Goal: Transaction & Acquisition: Book appointment/travel/reservation

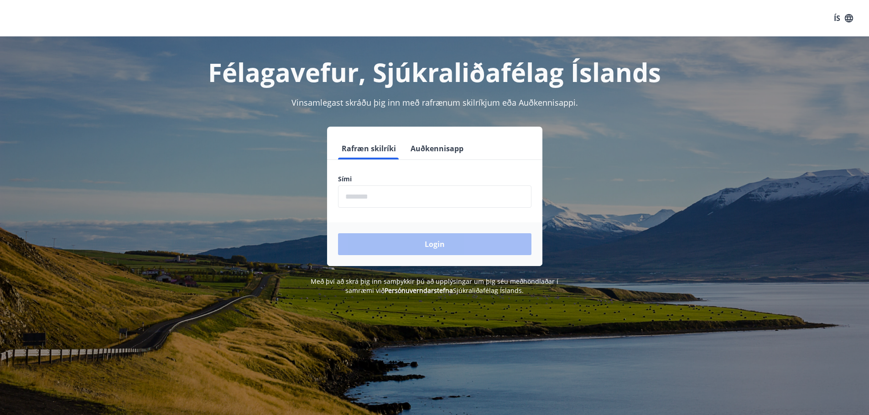
click at [363, 204] on input "phone" at bounding box center [434, 197] width 193 height 22
type input "********"
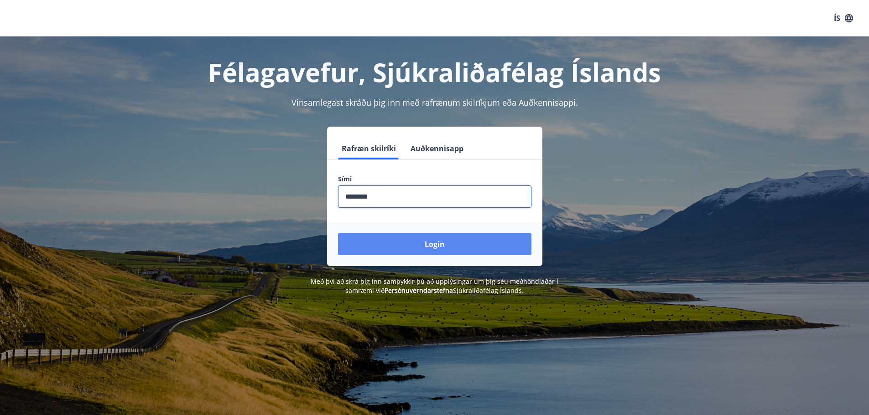
click at [403, 246] on button "Login" at bounding box center [434, 245] width 193 height 22
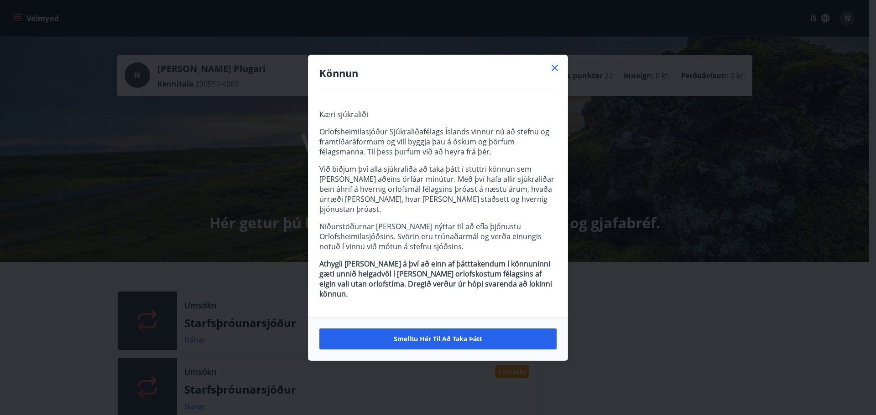
click at [556, 73] on icon at bounding box center [554, 67] width 11 height 11
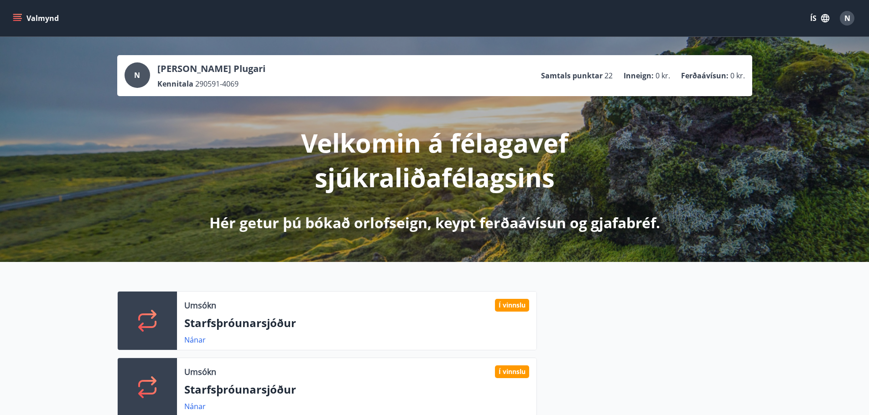
click at [27, 16] on button "Valmynd" at bounding box center [37, 18] width 52 height 16
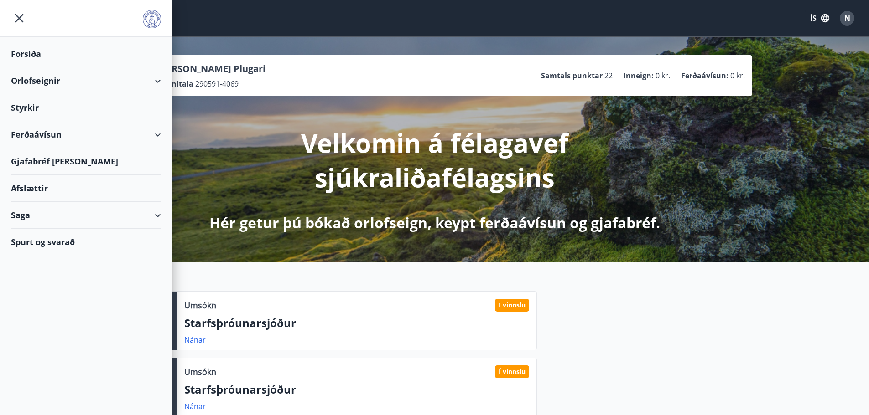
click at [62, 81] on div "Orlofseignir" at bounding box center [86, 81] width 150 height 27
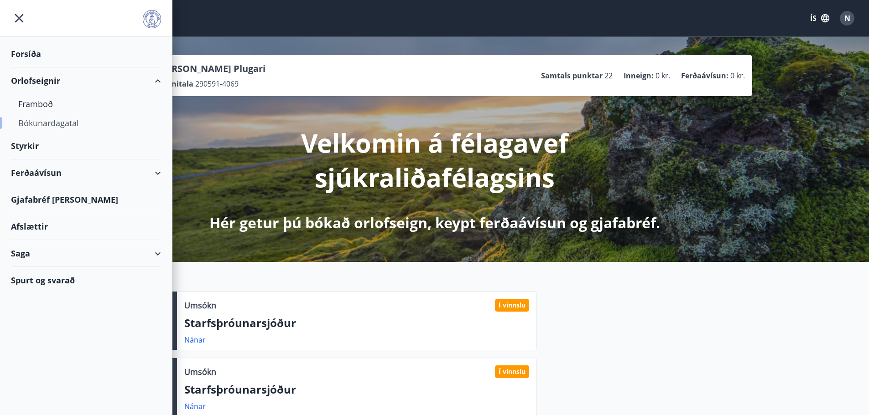
click at [41, 122] on div "Bókunardagatal" at bounding box center [85, 123] width 135 height 19
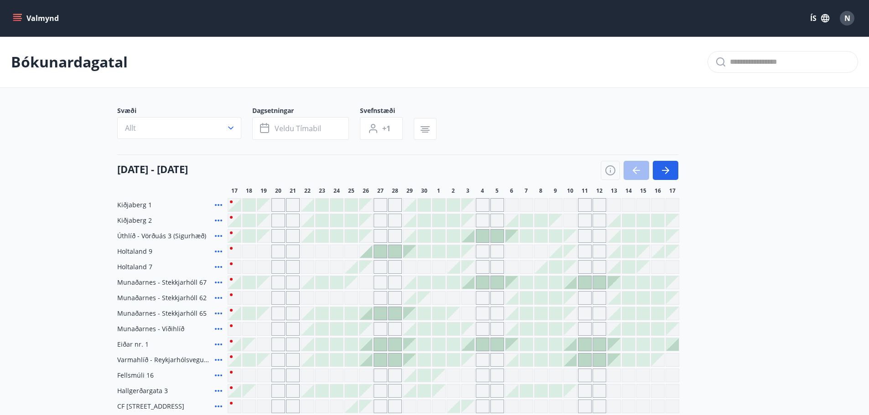
click at [231, 126] on icon "button" at bounding box center [230, 128] width 9 height 9
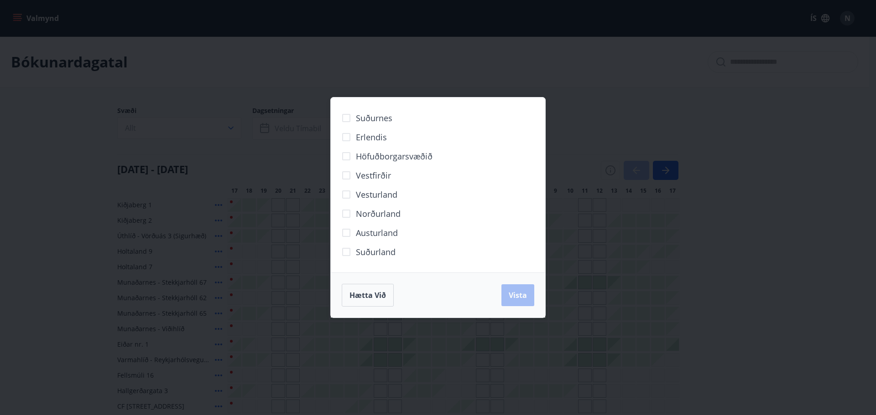
click at [520, 81] on div "Suðurnes Erlendis Höfuðborgarsvæðið [GEOGRAPHIC_DATA] [GEOGRAPHIC_DATA] [GEOGRA…" at bounding box center [438, 207] width 876 height 415
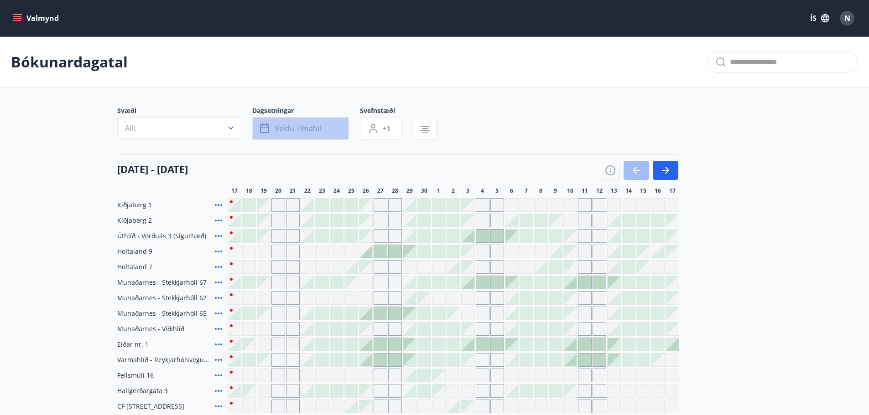
click at [291, 126] on span "Veldu tímabil" at bounding box center [298, 129] width 47 height 10
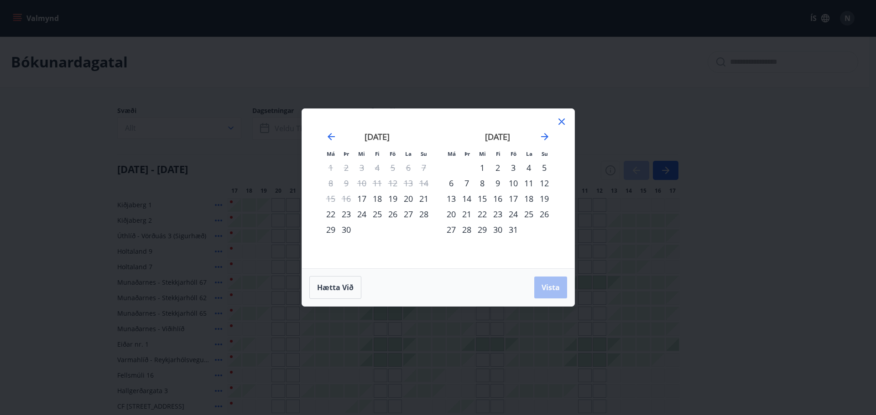
click at [501, 201] on div "16" at bounding box center [498, 199] width 16 height 16
click at [468, 213] on div "21" at bounding box center [467, 215] width 16 height 16
click at [545, 287] on span "Vista" at bounding box center [550, 288] width 18 height 10
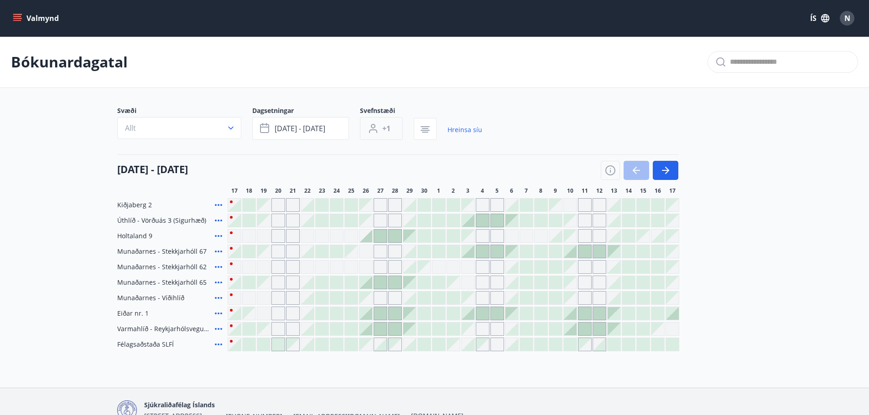
click at [388, 132] on span "+1" at bounding box center [386, 129] width 8 height 10
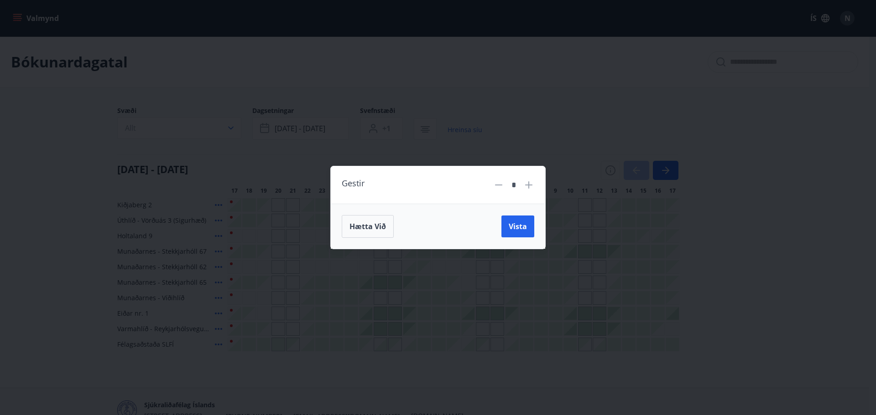
click at [531, 187] on icon at bounding box center [528, 185] width 11 height 11
type input "*"
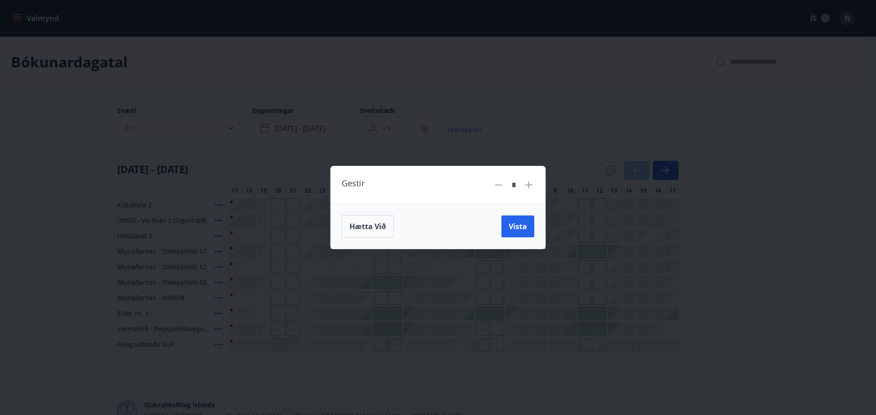
click at [514, 224] on span "Vista" at bounding box center [518, 227] width 18 height 10
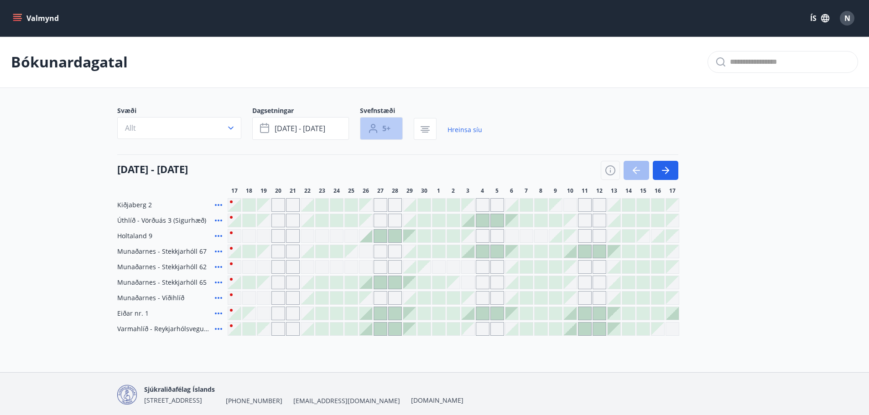
click at [369, 133] on icon "button" at bounding box center [373, 128] width 11 height 11
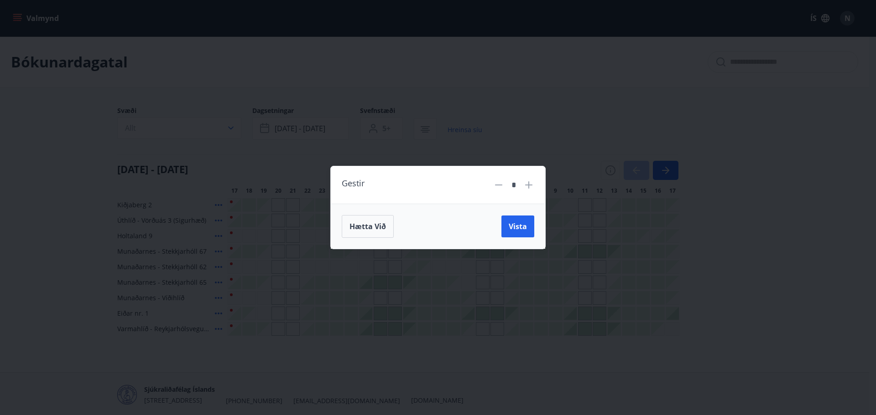
drag, startPoint x: 514, startPoint y: 230, endPoint x: 352, endPoint y: 151, distance: 180.1
click at [514, 230] on span "Vista" at bounding box center [518, 227] width 18 height 10
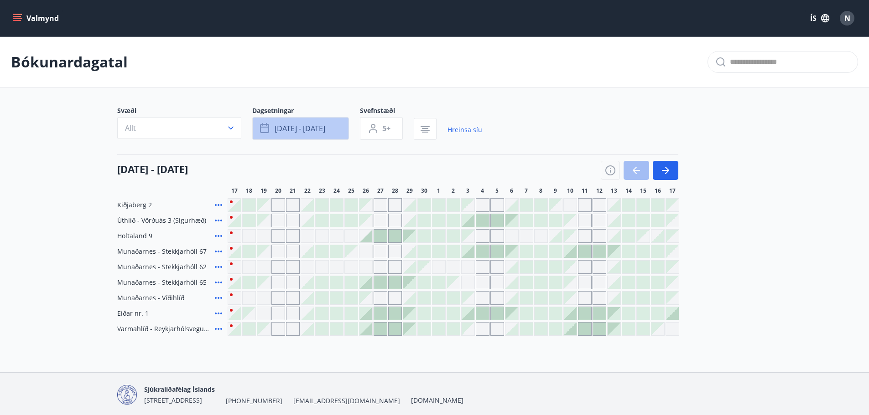
click at [316, 128] on span "[DATE] - [DATE]" at bounding box center [300, 129] width 51 height 10
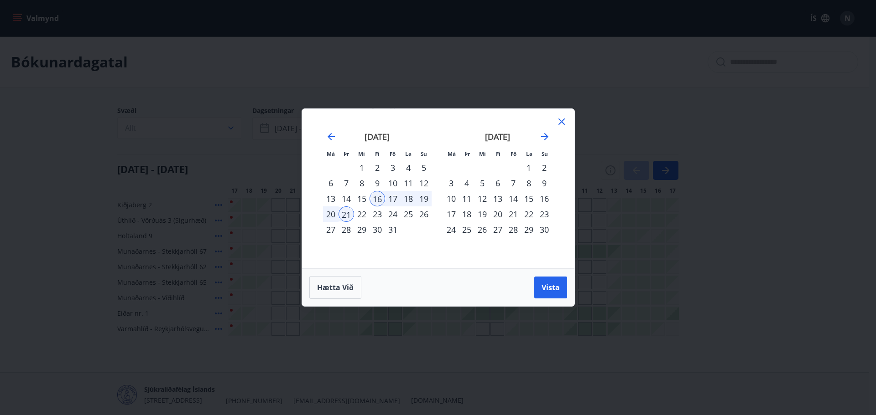
click at [394, 203] on div "17" at bounding box center [393, 199] width 16 height 16
click at [541, 290] on span "Vista" at bounding box center [550, 288] width 18 height 10
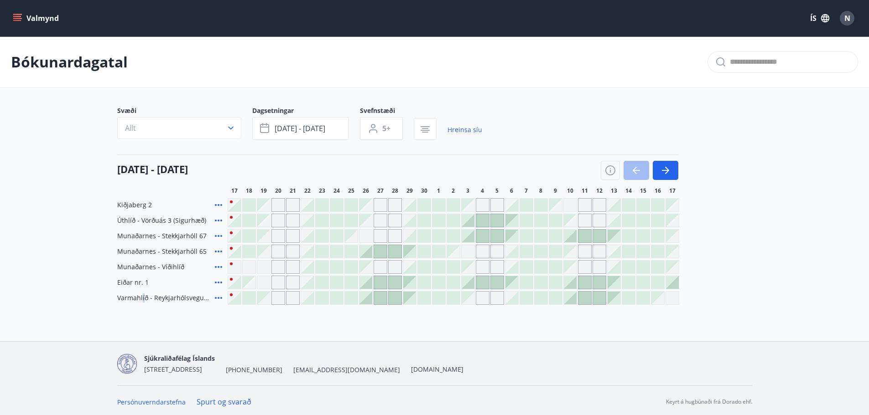
click at [143, 296] on span "Varmahlíð - Reykjarhólsvegur 18b" at bounding box center [164, 298] width 94 height 9
drag, startPoint x: 173, startPoint y: 299, endPoint x: 199, endPoint y: 299, distance: 25.5
click at [174, 299] on span "Varmahlíð - Reykjarhólsvegur 18b" at bounding box center [164, 298] width 94 height 9
click at [220, 299] on icon at bounding box center [218, 298] width 11 height 11
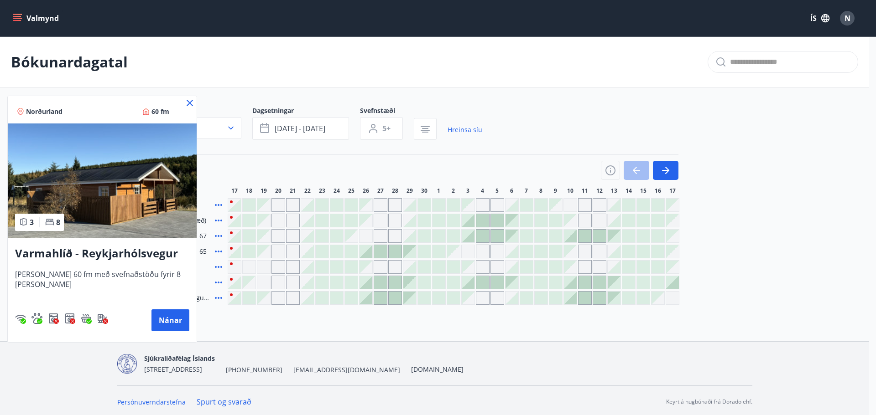
click at [193, 104] on icon at bounding box center [189, 103] width 11 height 11
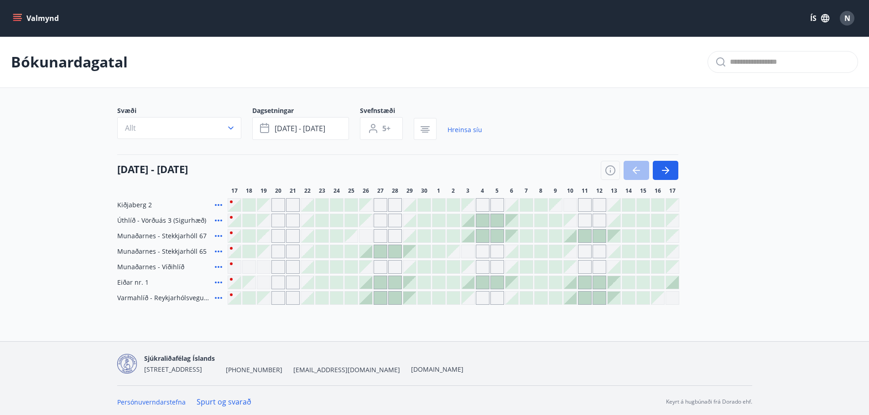
click at [218, 282] on icon at bounding box center [218, 283] width 7 height 2
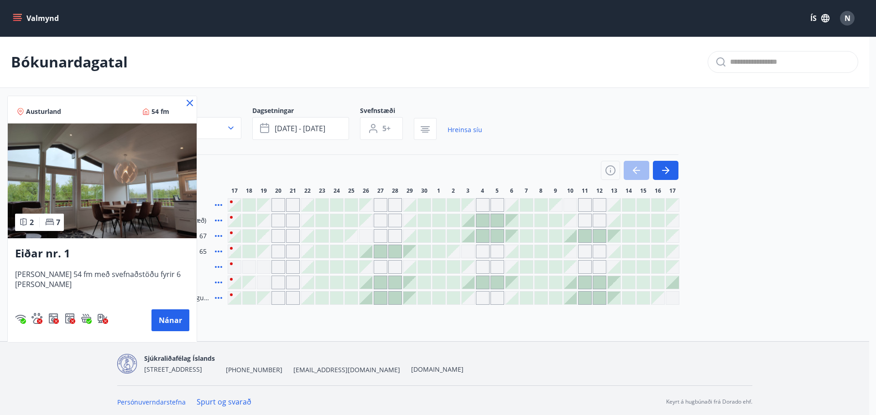
click at [184, 101] on icon at bounding box center [189, 103] width 11 height 11
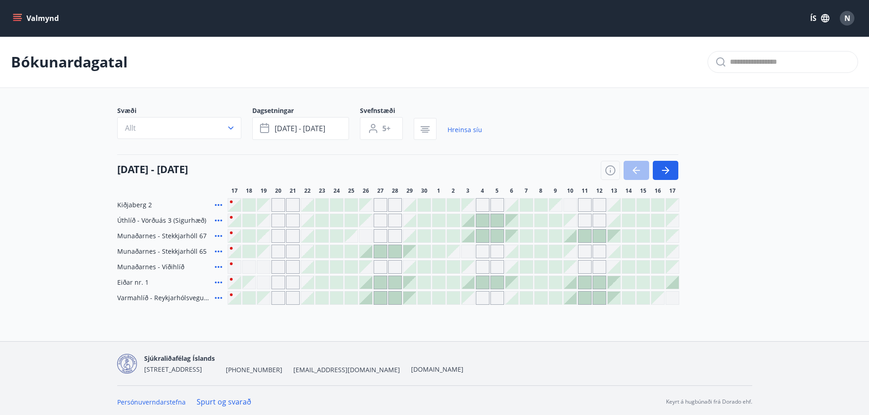
click at [217, 220] on icon at bounding box center [218, 220] width 11 height 11
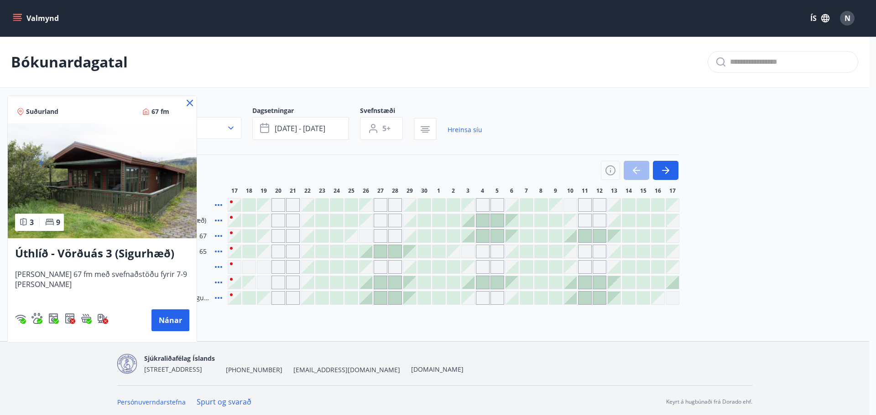
click at [174, 172] on img at bounding box center [102, 181] width 189 height 115
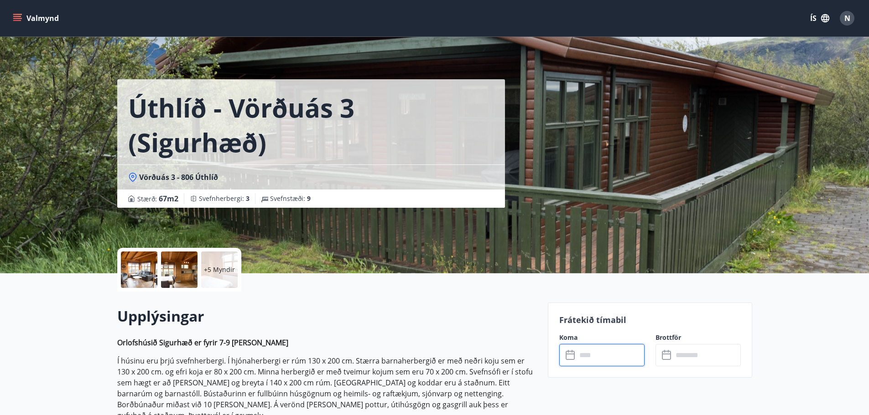
click at [615, 358] on input "text" at bounding box center [610, 355] width 68 height 22
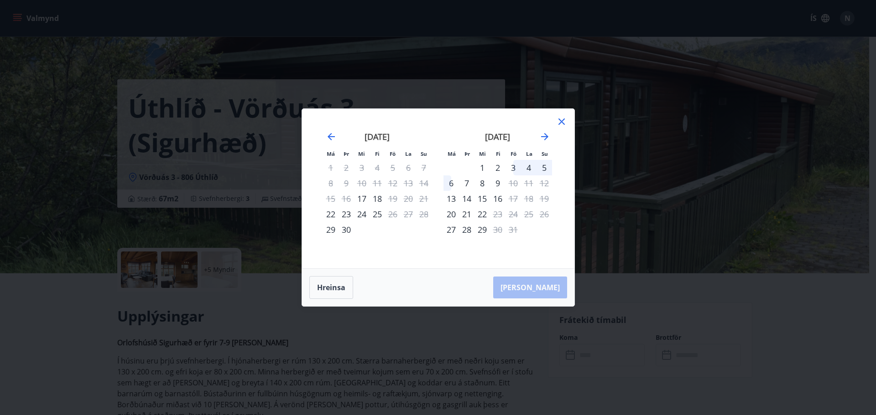
click at [563, 121] on icon at bounding box center [561, 121] width 11 height 11
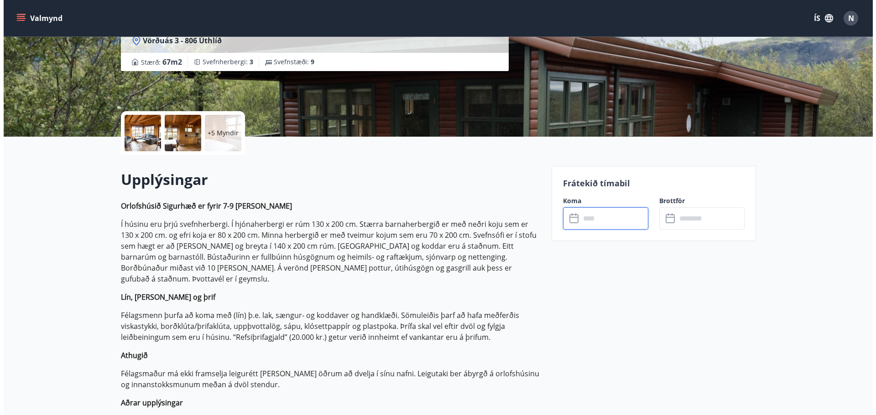
scroll to position [46, 0]
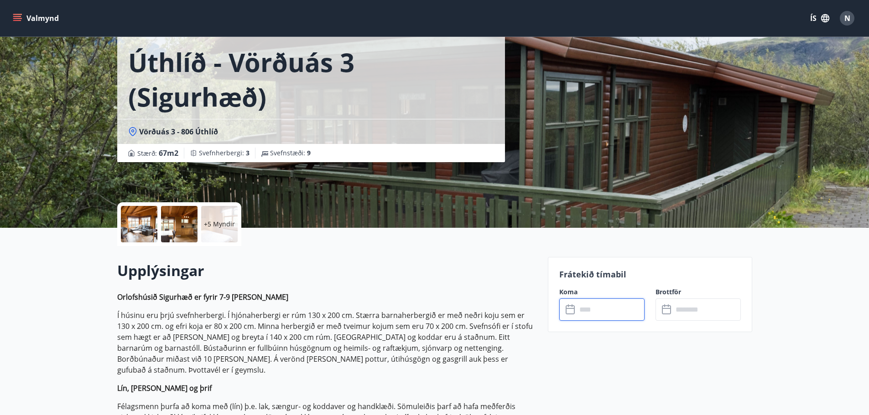
click at [143, 230] on div at bounding box center [139, 224] width 36 height 36
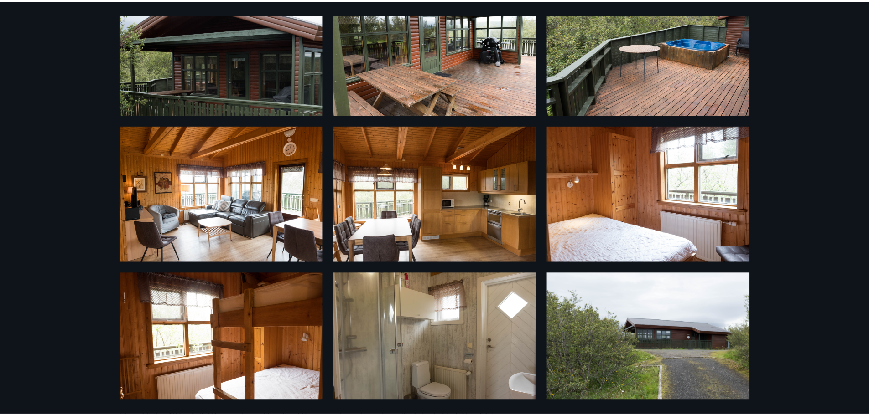
scroll to position [0, 0]
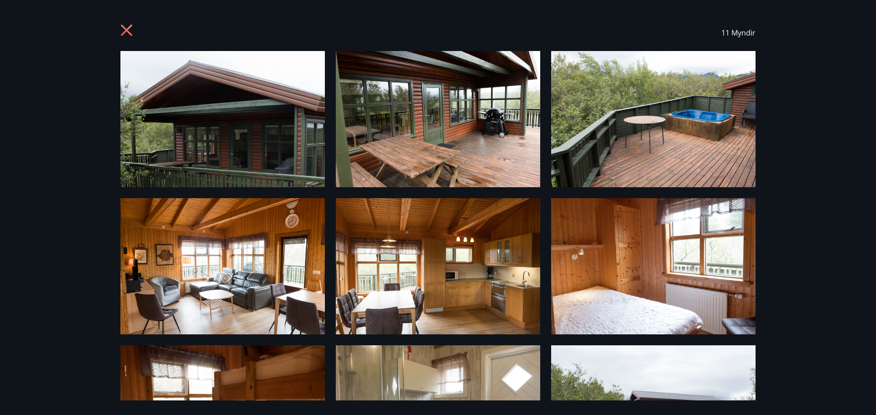
click at [128, 27] on icon at bounding box center [127, 31] width 15 height 15
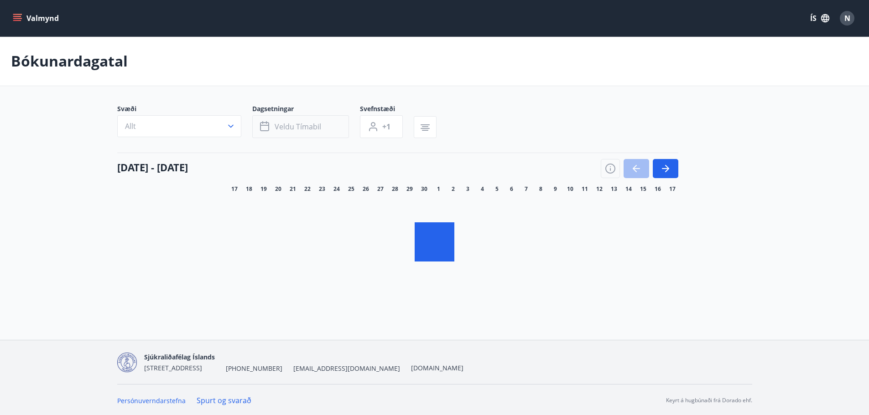
click at [292, 129] on span "Veldu tímabil" at bounding box center [298, 127] width 47 height 10
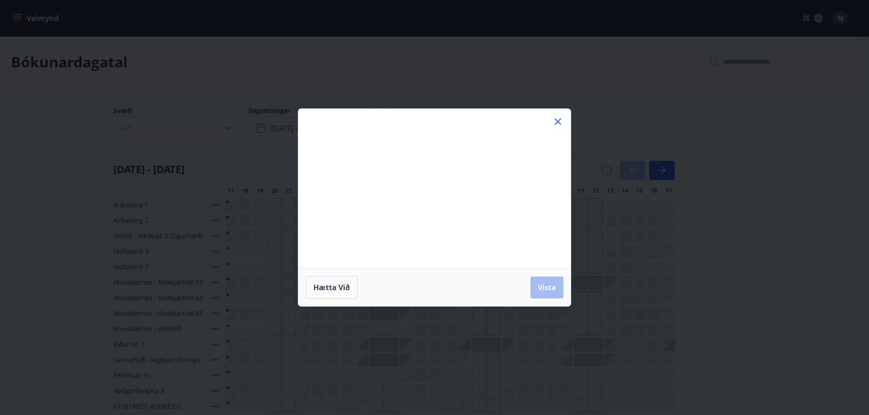
type input "*"
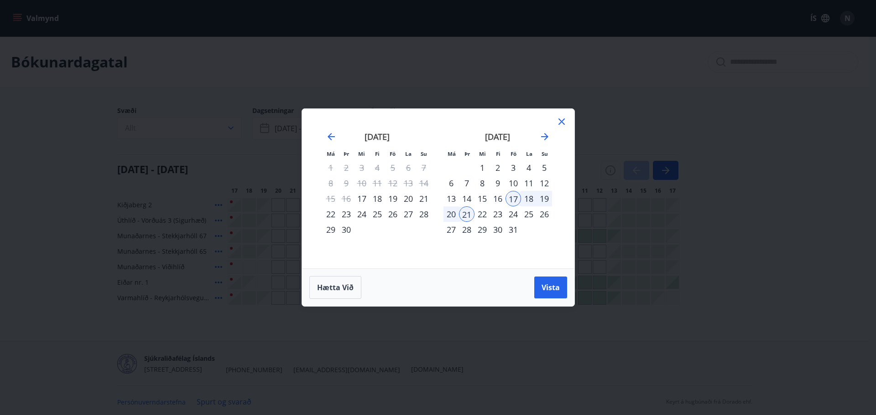
click at [560, 120] on icon at bounding box center [561, 122] width 6 height 6
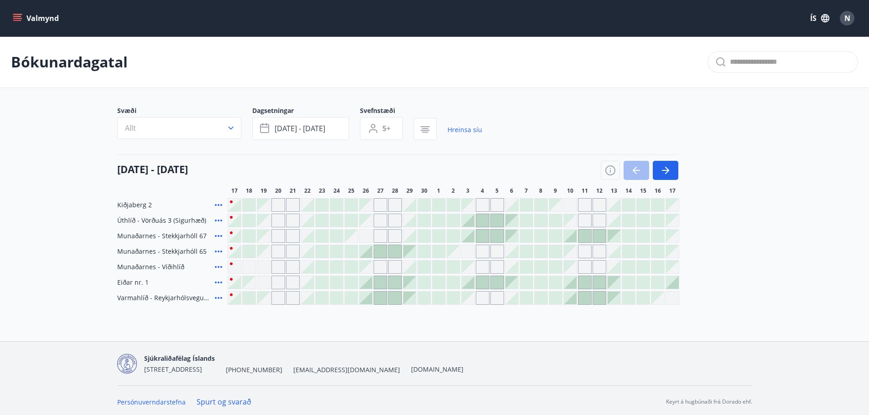
click at [125, 206] on span "Kiðjaberg 2" at bounding box center [134, 205] width 35 height 9
drag, startPoint x: 229, startPoint y: 205, endPoint x: 224, endPoint y: 205, distance: 5.0
click at [224, 205] on div "Kiðjaberg 2" at bounding box center [398, 205] width 562 height 14
click at [222, 205] on icon at bounding box center [218, 205] width 7 height 2
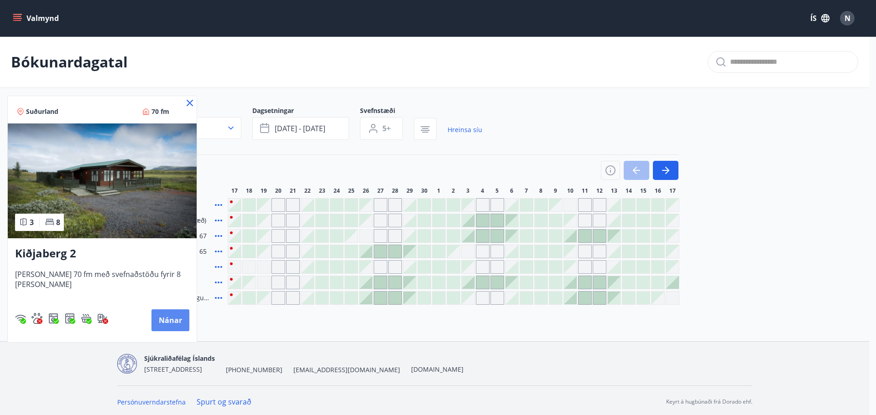
click at [151, 322] on button "Nánar" at bounding box center [170, 321] width 38 height 22
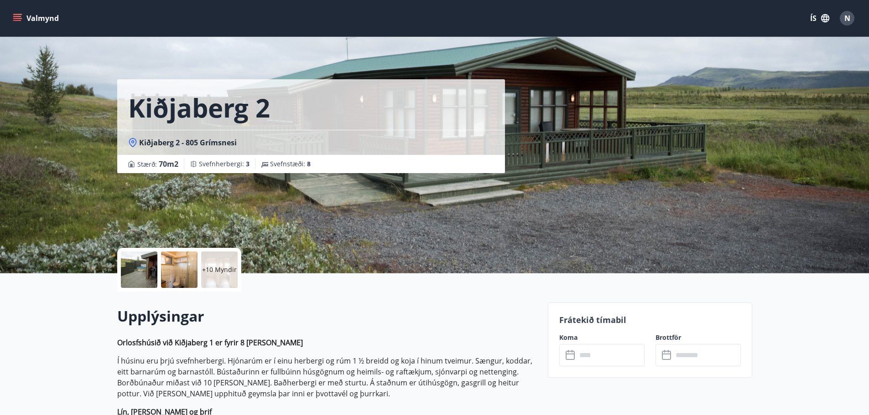
click at [599, 361] on input "text" at bounding box center [610, 355] width 68 height 22
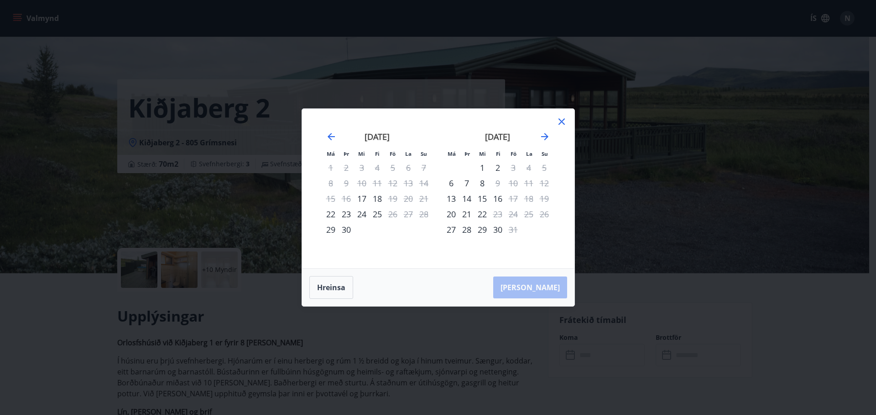
click at [556, 127] on div at bounding box center [561, 123] width 11 height 14
click at [558, 125] on icon at bounding box center [561, 121] width 11 height 11
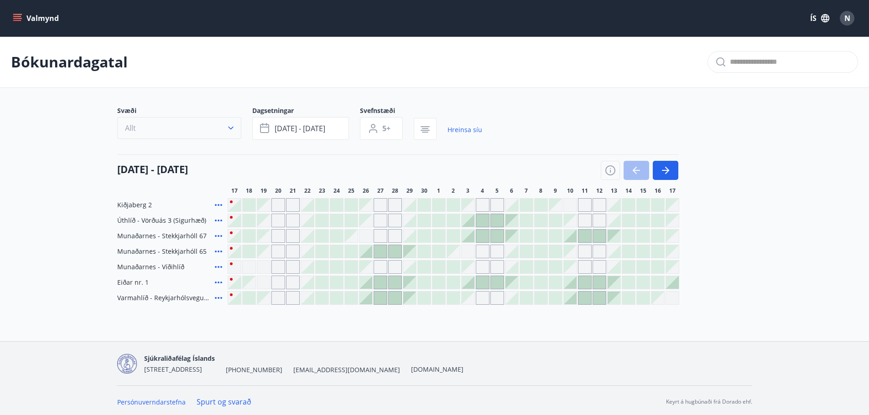
click at [230, 120] on button "Allt" at bounding box center [179, 128] width 124 height 22
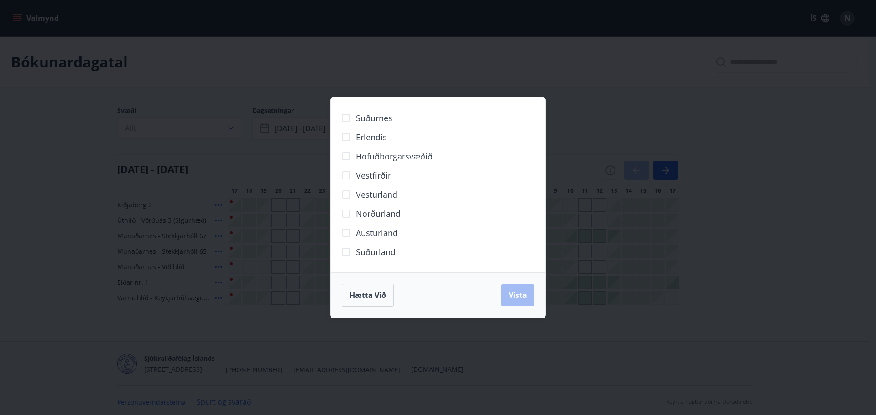
click at [742, 202] on div "Suðurnes Erlendis Höfuðborgarsvæðið [GEOGRAPHIC_DATA] [GEOGRAPHIC_DATA] [GEOGRA…" at bounding box center [438, 207] width 876 height 415
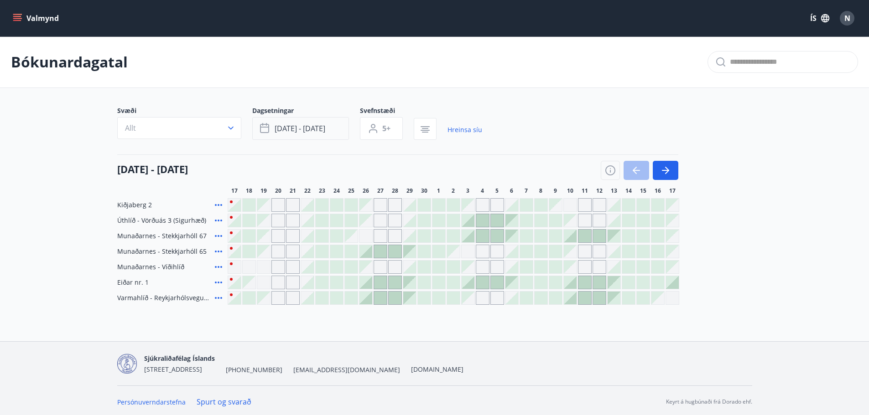
click at [296, 132] on span "[DATE] - [DATE]" at bounding box center [300, 129] width 51 height 10
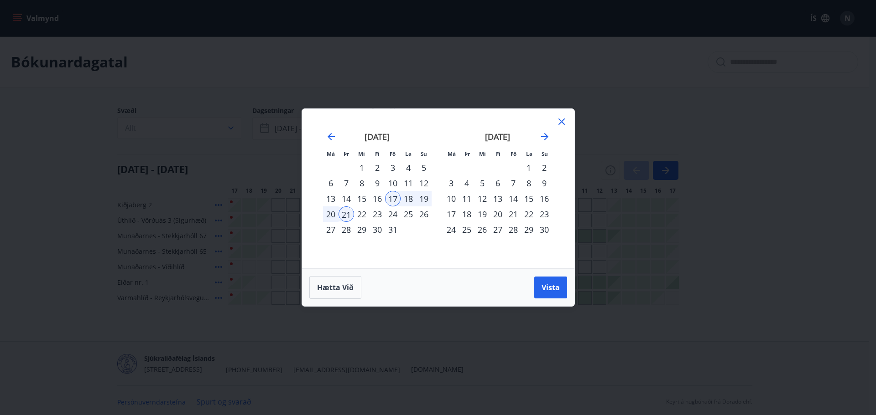
click at [561, 119] on icon at bounding box center [561, 121] width 11 height 11
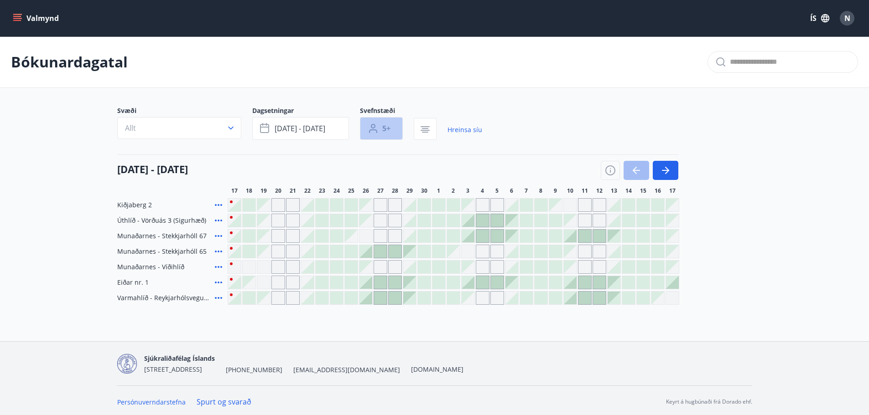
click at [392, 129] on button "5+" at bounding box center [381, 128] width 43 height 23
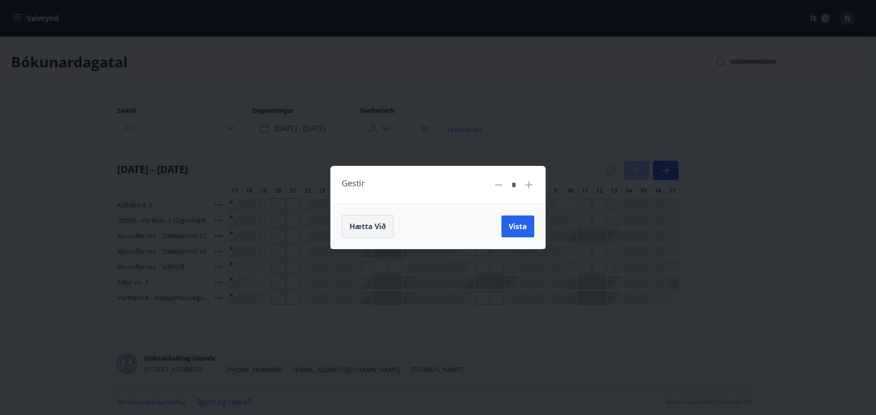
click at [384, 226] on span "Hætta við" at bounding box center [367, 227] width 36 height 10
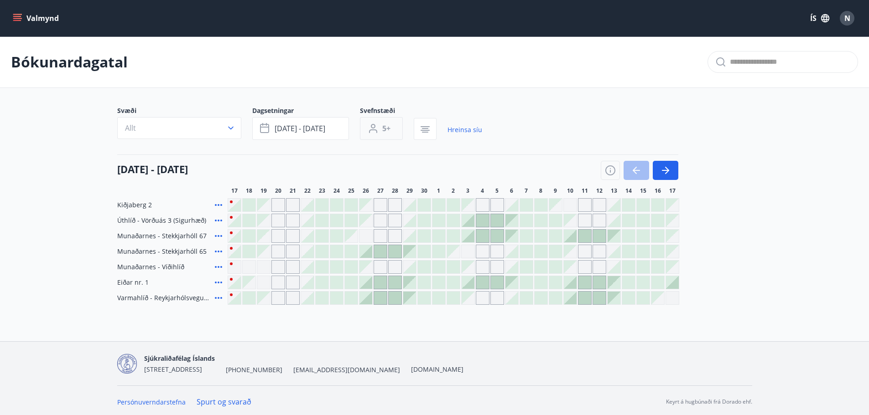
click at [396, 135] on button "5+" at bounding box center [381, 128] width 43 height 23
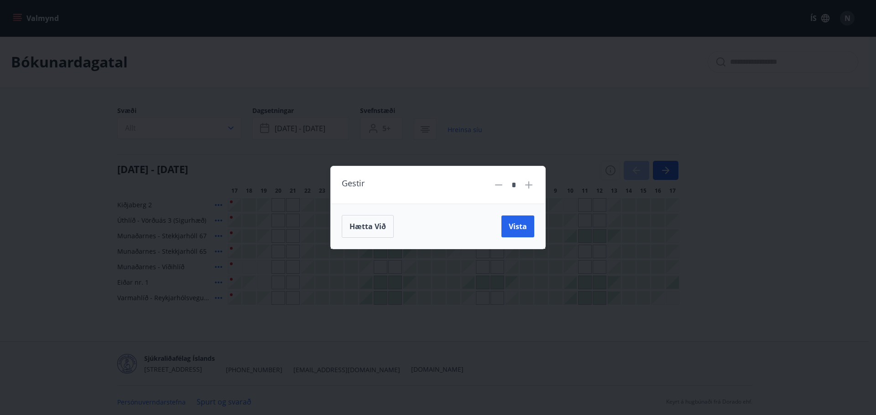
click at [502, 185] on icon at bounding box center [498, 185] width 7 height 1
type input "*"
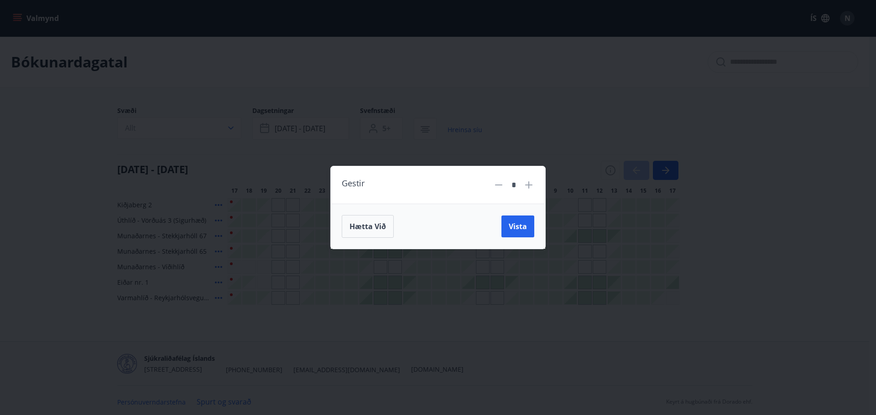
click at [502, 185] on icon at bounding box center [498, 185] width 7 height 1
click at [493, 187] on icon at bounding box center [498, 185] width 11 height 11
click at [533, 233] on div "Hætta við Vista" at bounding box center [438, 226] width 214 height 45
click at [514, 225] on span "Vista" at bounding box center [518, 227] width 18 height 10
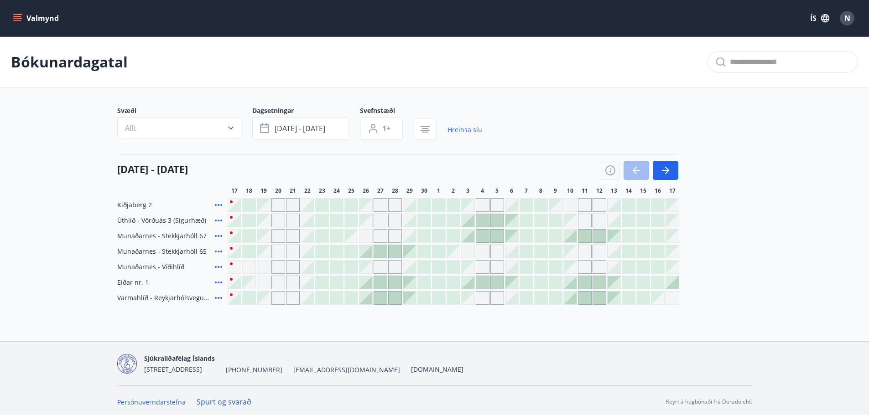
click at [222, 282] on icon at bounding box center [218, 282] width 11 height 11
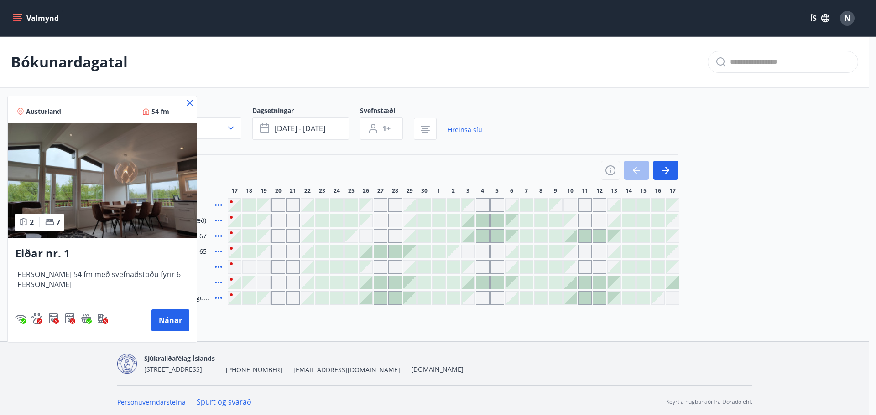
click at [187, 102] on icon at bounding box center [190, 103] width 6 height 6
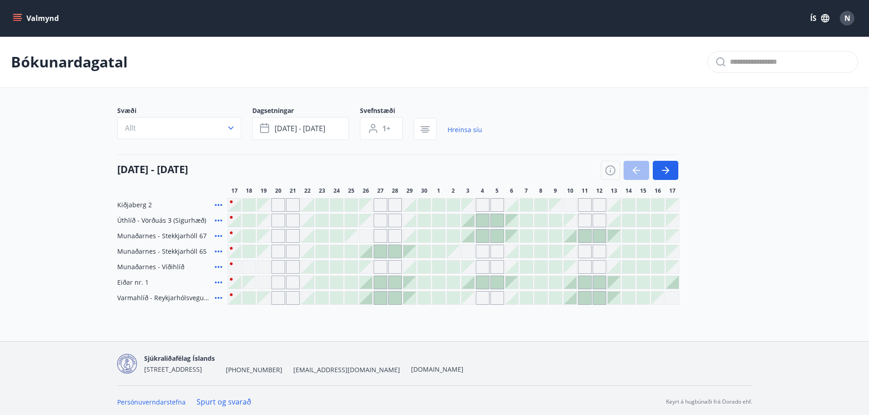
click at [219, 300] on icon at bounding box center [218, 298] width 11 height 11
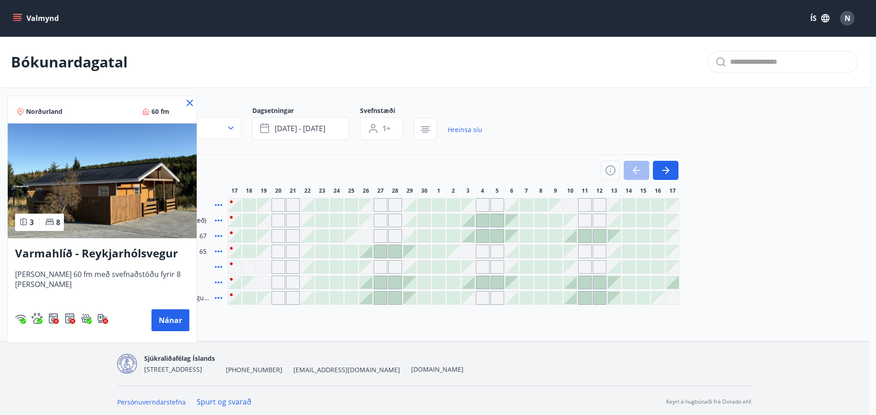
click at [189, 103] on icon at bounding box center [189, 103] width 11 height 11
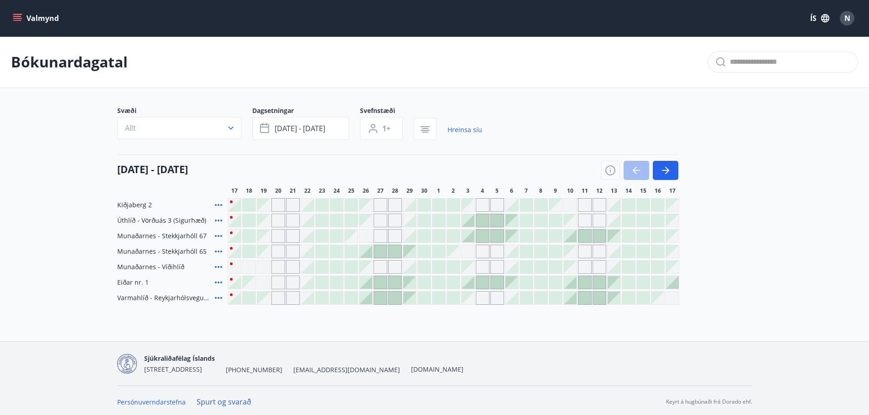
click at [14, 20] on icon "menu" at bounding box center [17, 20] width 8 height 1
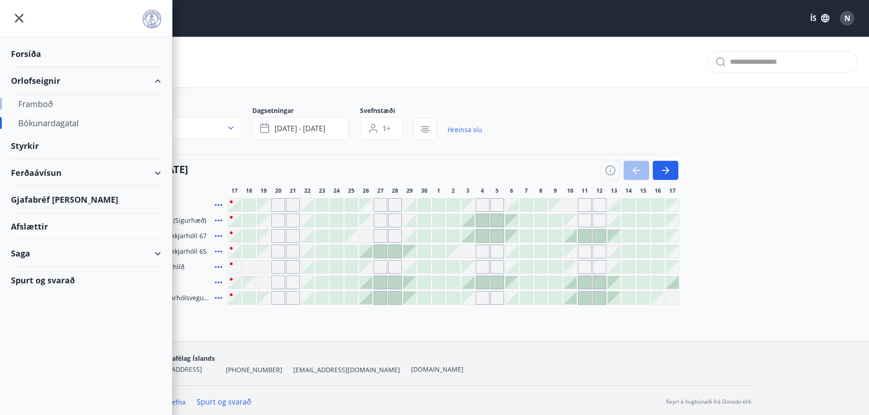
click at [39, 109] on div "Framboð" at bounding box center [85, 103] width 135 height 19
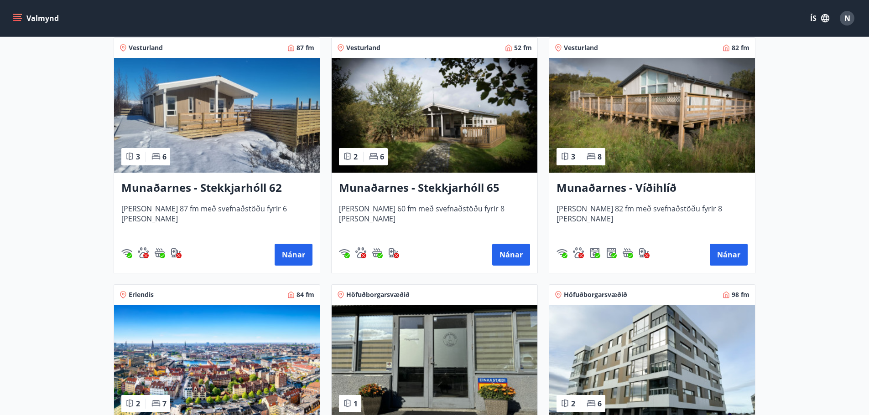
scroll to position [64, 0]
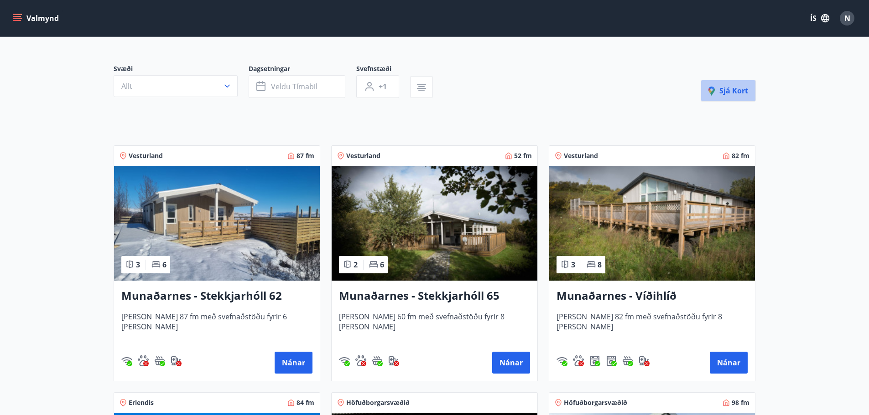
click at [736, 91] on span "Sjá kort" at bounding box center [728, 91] width 40 height 10
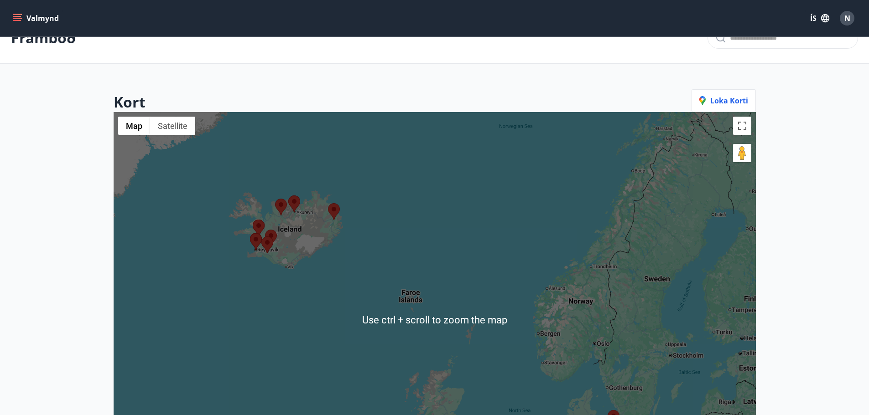
scroll to position [0, 0]
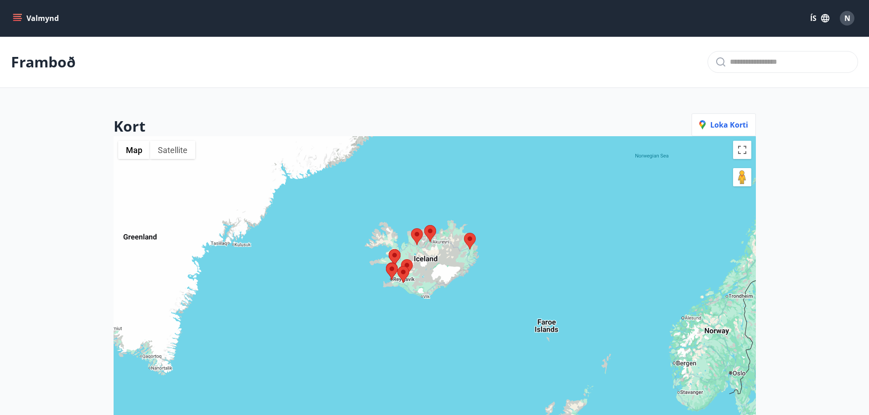
drag, startPoint x: 372, startPoint y: 280, endPoint x: 509, endPoint y: 286, distance: 137.4
click at [509, 286] on div at bounding box center [435, 343] width 642 height 415
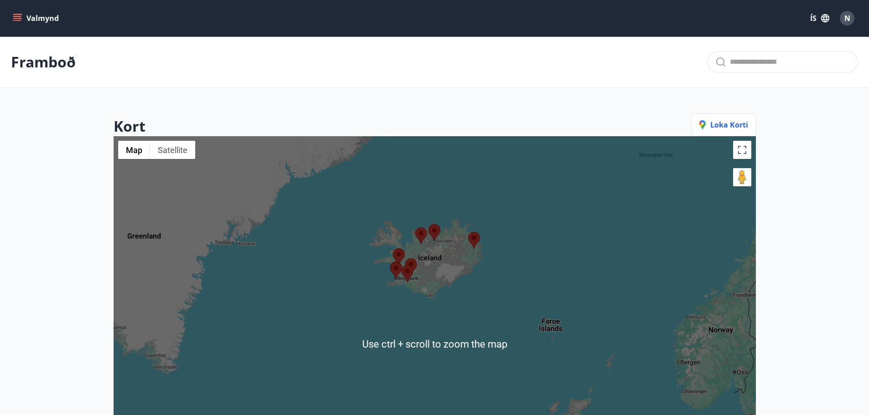
click at [457, 264] on div at bounding box center [435, 343] width 642 height 415
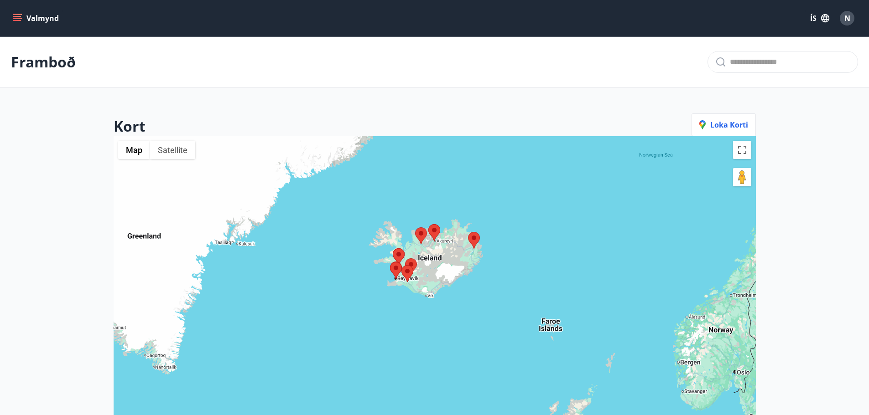
click at [438, 275] on div at bounding box center [435, 343] width 642 height 415
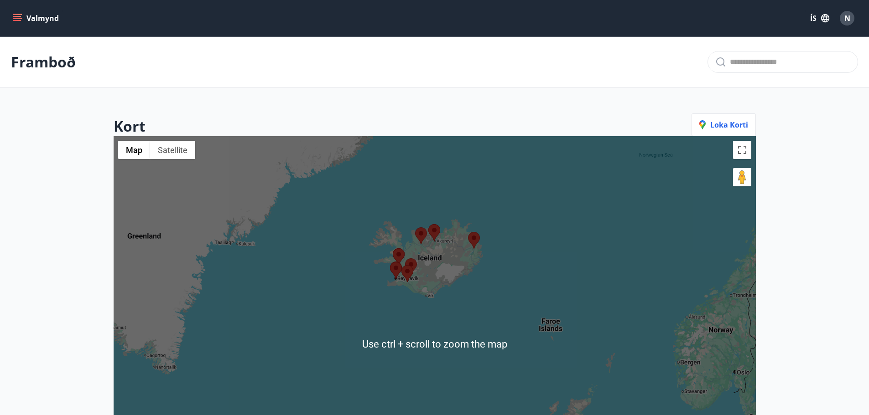
click at [439, 275] on div at bounding box center [435, 343] width 642 height 415
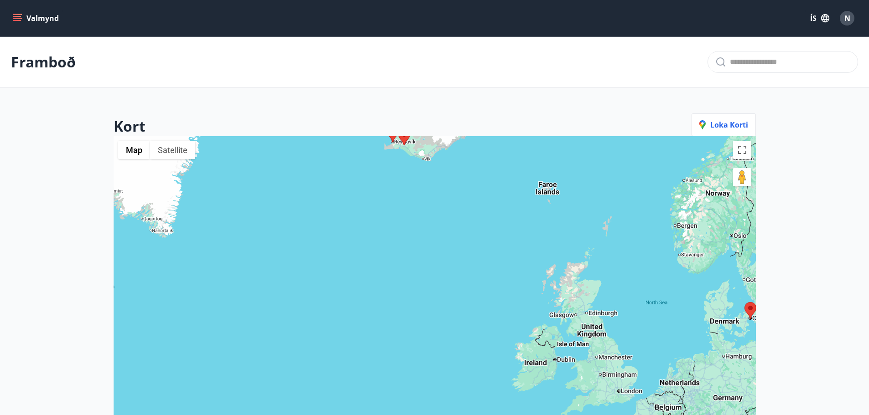
drag, startPoint x: 596, startPoint y: 244, endPoint x: 601, endPoint y: 120, distance: 123.7
click at [600, 124] on div "Kort Loka korti ← Move left → Move right ↑ Move up ↓ Move down + Zoom in - Zoom…" at bounding box center [435, 333] width 642 height 438
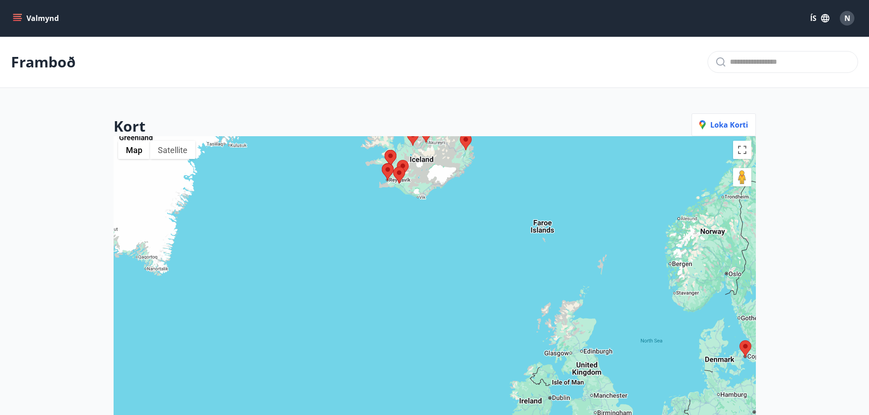
drag, startPoint x: 592, startPoint y: 205, endPoint x: 572, endPoint y: 355, distance: 151.4
click at [572, 353] on div at bounding box center [435, 343] width 642 height 415
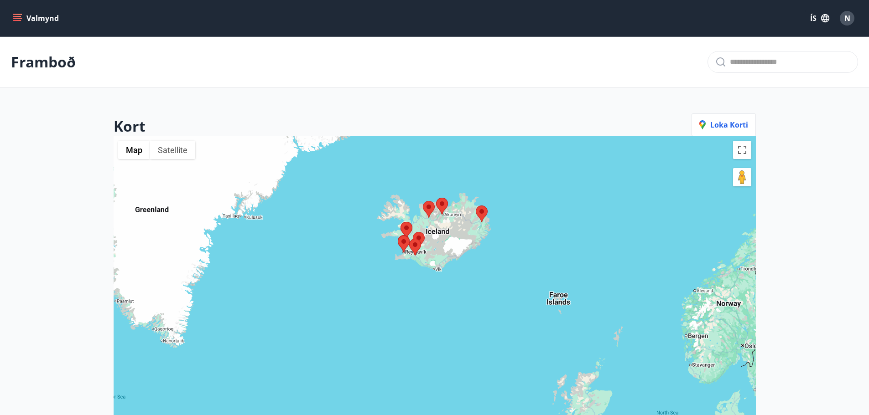
drag, startPoint x: 553, startPoint y: 247, endPoint x: 577, endPoint y: 245, distance: 24.2
click at [577, 245] on div at bounding box center [435, 343] width 642 height 415
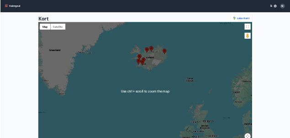
scroll to position [137, 0]
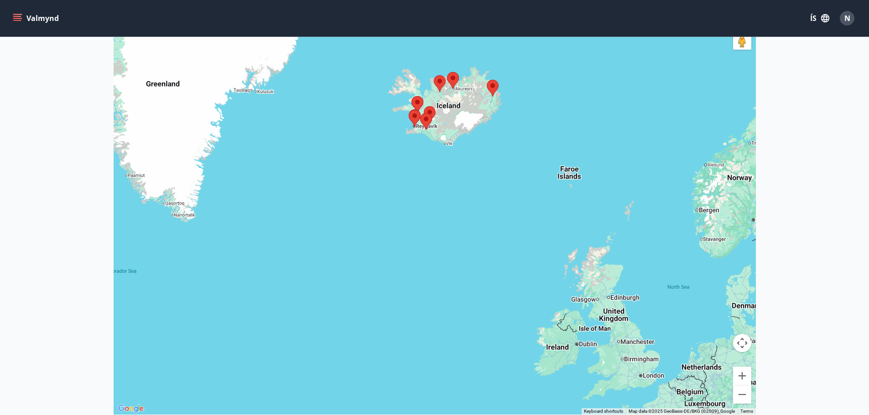
click at [485, 227] on div at bounding box center [435, 207] width 642 height 415
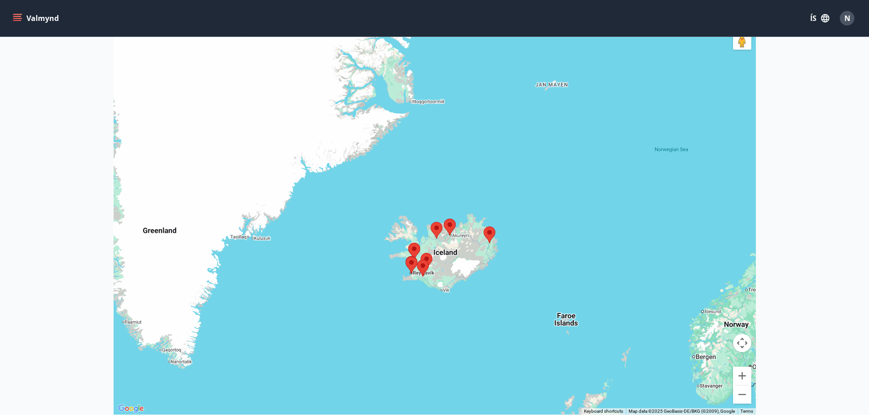
drag, startPoint x: 460, startPoint y: 199, endPoint x: 457, endPoint y: 346, distance: 147.4
click at [457, 346] on div at bounding box center [435, 207] width 642 height 415
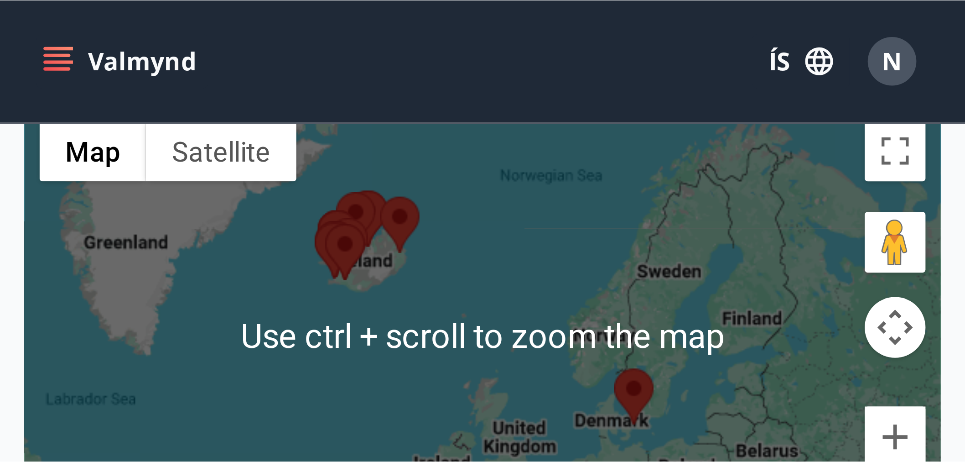
scroll to position [91, 0]
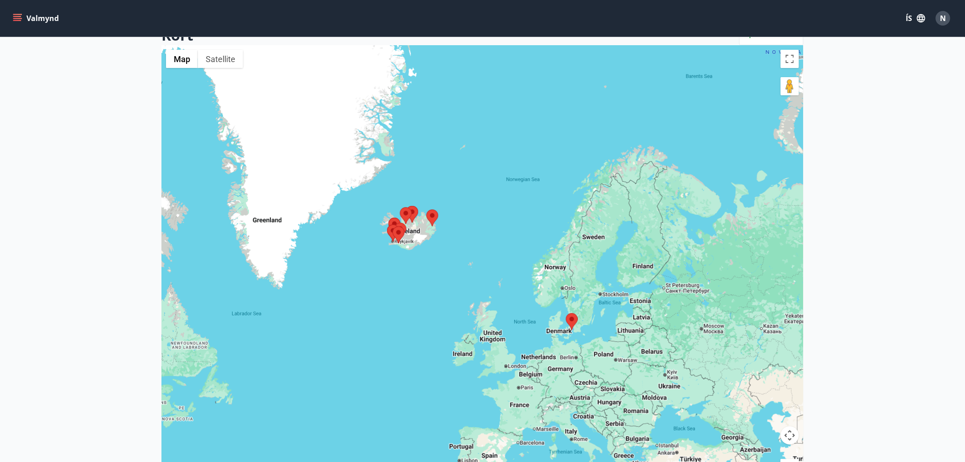
drag, startPoint x: 429, startPoint y: 258, endPoint x: 500, endPoint y: 284, distance: 75.6
click at [500, 284] on div at bounding box center [482, 276] width 642 height 462
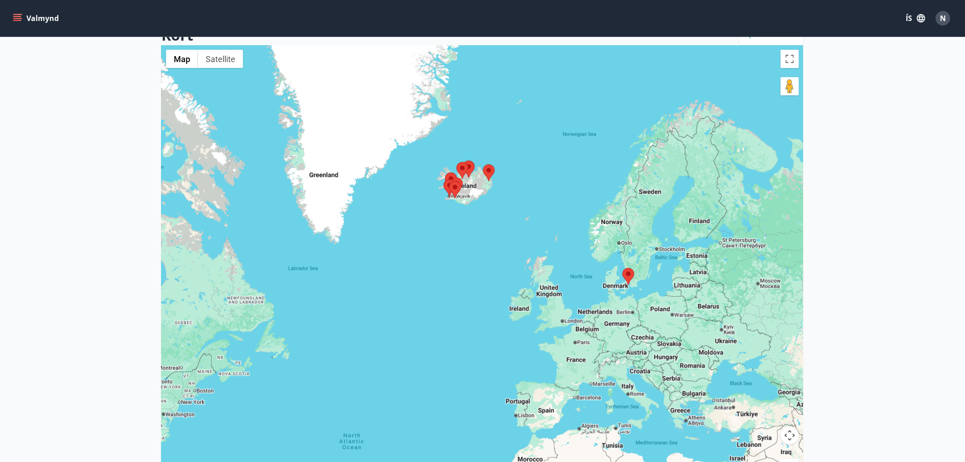
drag, startPoint x: 500, startPoint y: 358, endPoint x: 487, endPoint y: 290, distance: 68.7
click at [484, 289] on div at bounding box center [482, 276] width 642 height 462
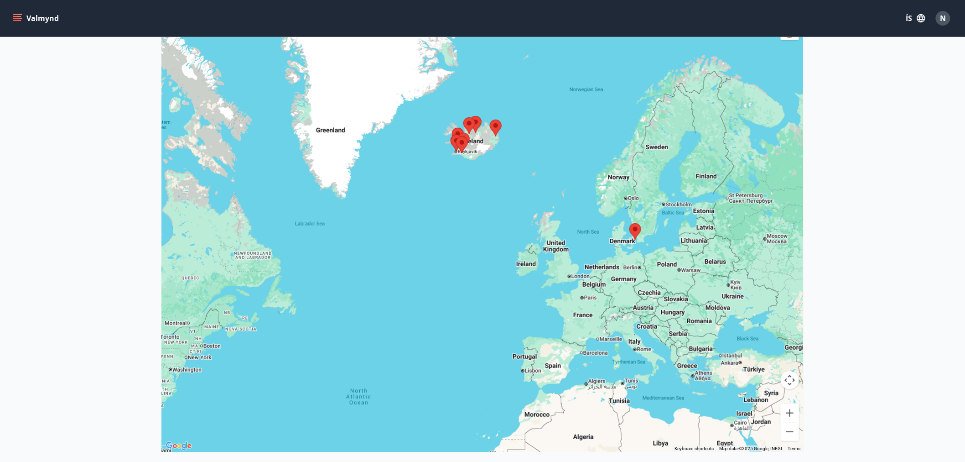
scroll to position [152, 0]
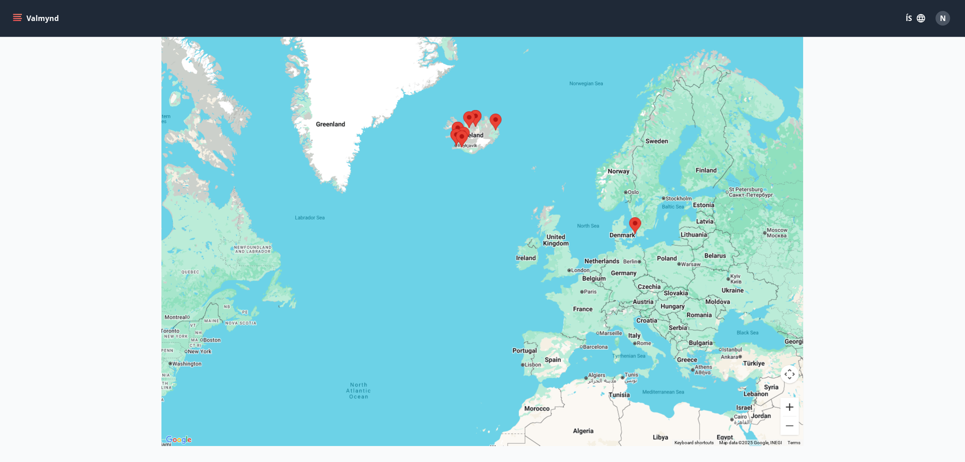
click at [791, 410] on button "Zoom in" at bounding box center [790, 407] width 18 height 18
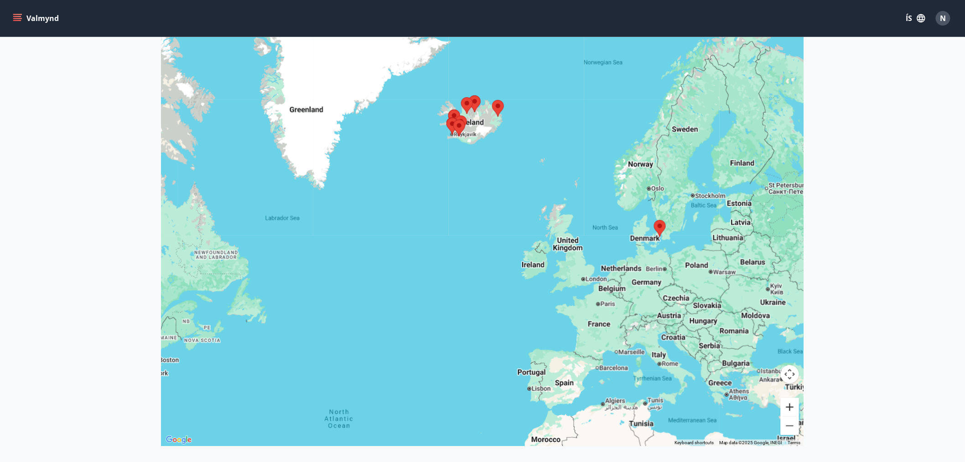
click at [791, 410] on button "Zoom in" at bounding box center [790, 407] width 18 height 18
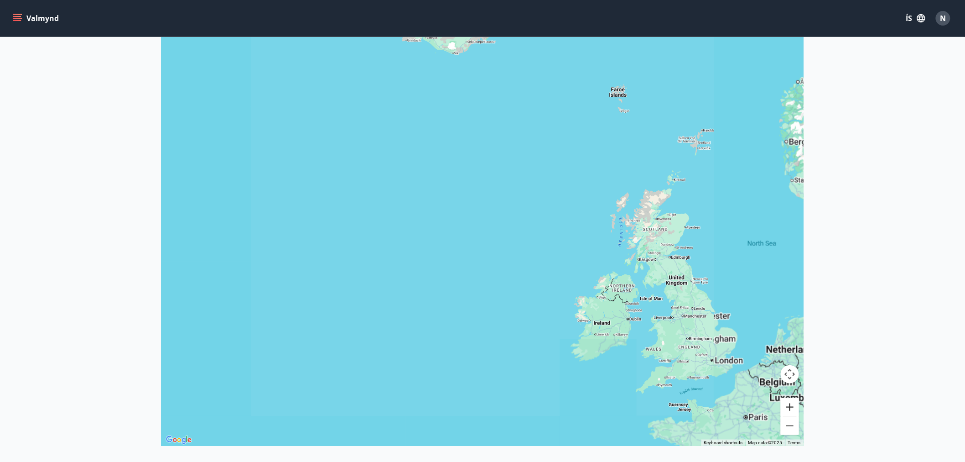
click at [791, 410] on button "Zoom in" at bounding box center [790, 407] width 18 height 18
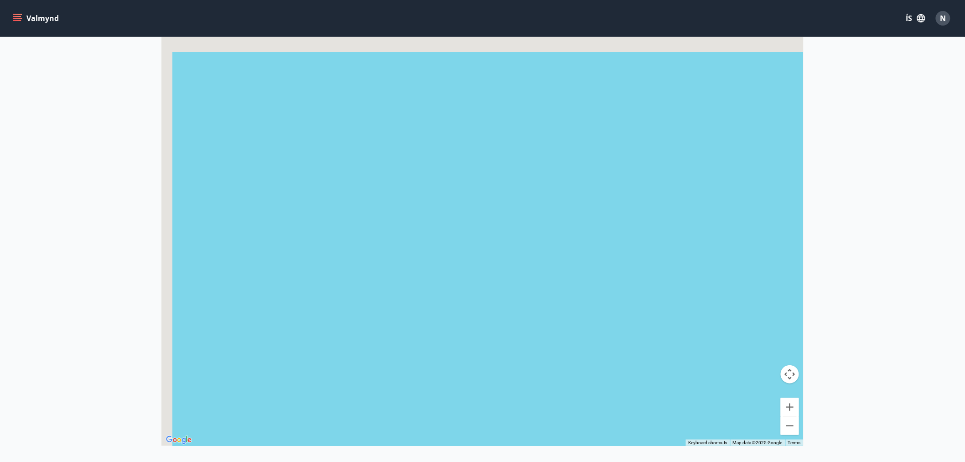
drag, startPoint x: 637, startPoint y: 157, endPoint x: 683, endPoint y: 419, distance: 265.7
click at [684, 404] on div at bounding box center [482, 215] width 642 height 462
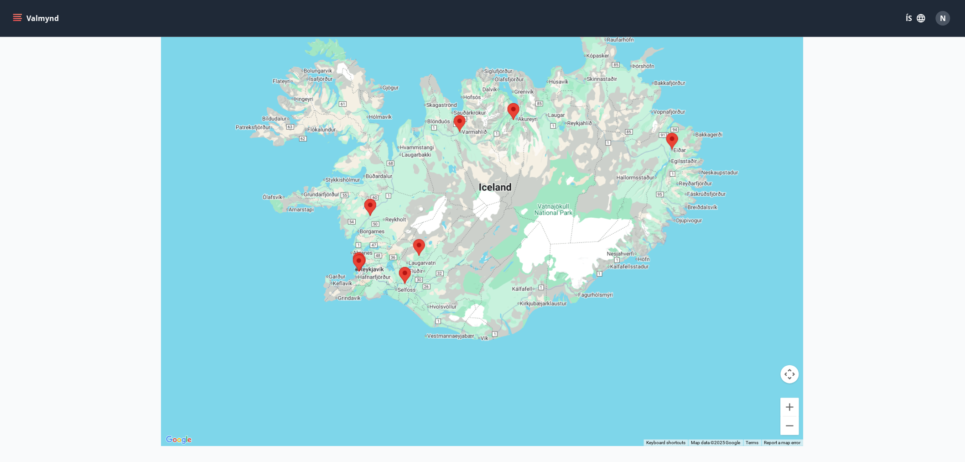
drag, startPoint x: 600, startPoint y: 322, endPoint x: 617, endPoint y: 455, distance: 133.3
click at [617, 415] on div "Framboð Kort Loka korti ← Move left → Move right ↑ Move up ↓ Move down + Zoom i…" at bounding box center [482, 186] width 965 height 605
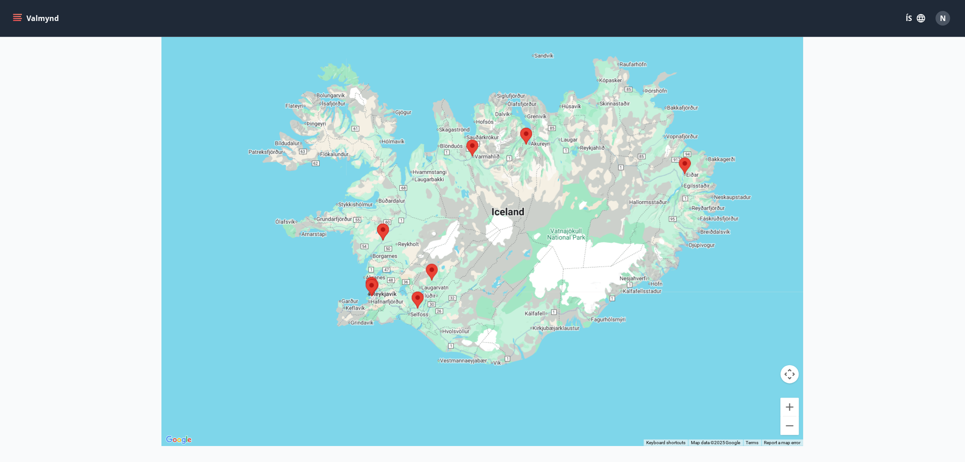
click at [679, 157] on area at bounding box center [679, 157] width 0 height 0
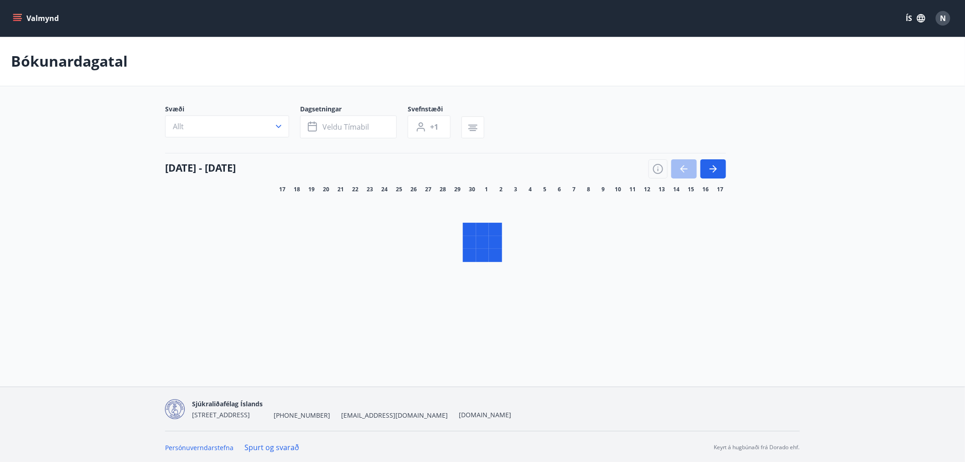
click at [34, 19] on button "Valmynd" at bounding box center [37, 18] width 52 height 16
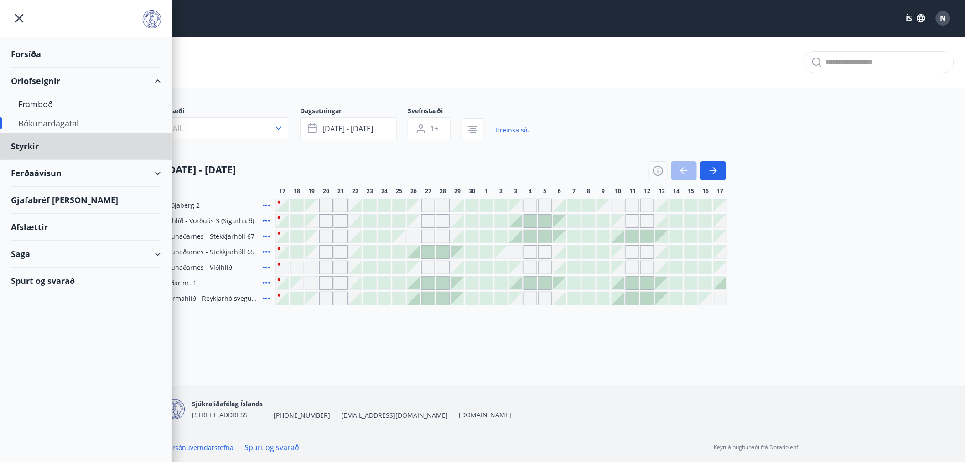
click at [40, 48] on div "Forsíða" at bounding box center [86, 54] width 150 height 27
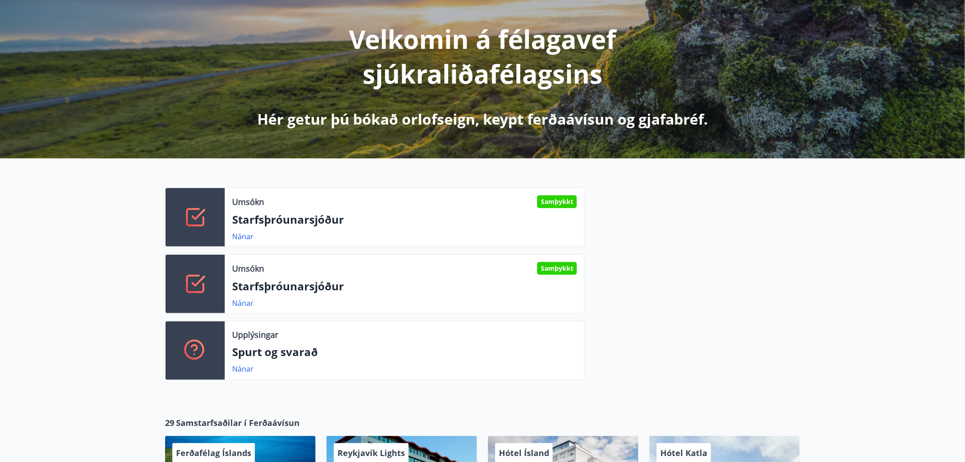
scroll to position [203, 0]
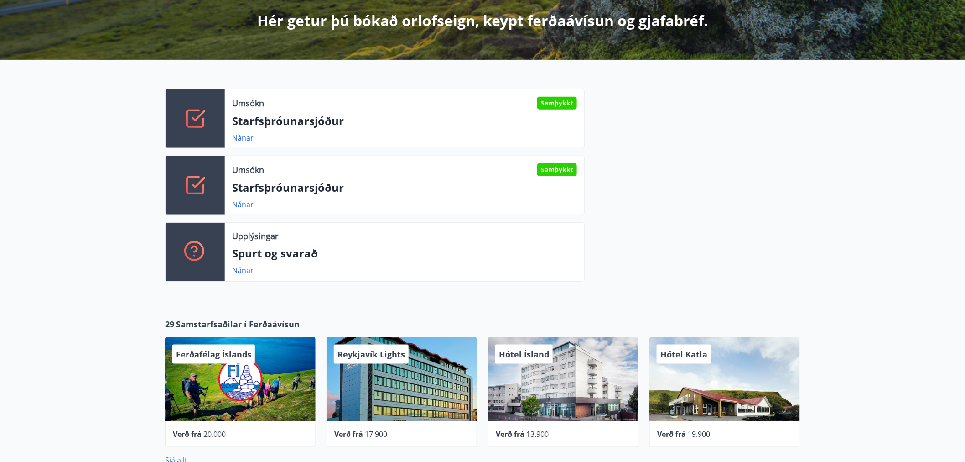
click at [414, 191] on p "Starfsþróunarsjóður" at bounding box center [404, 188] width 345 height 16
click at [247, 207] on link "Nánar" at bounding box center [242, 204] width 21 height 10
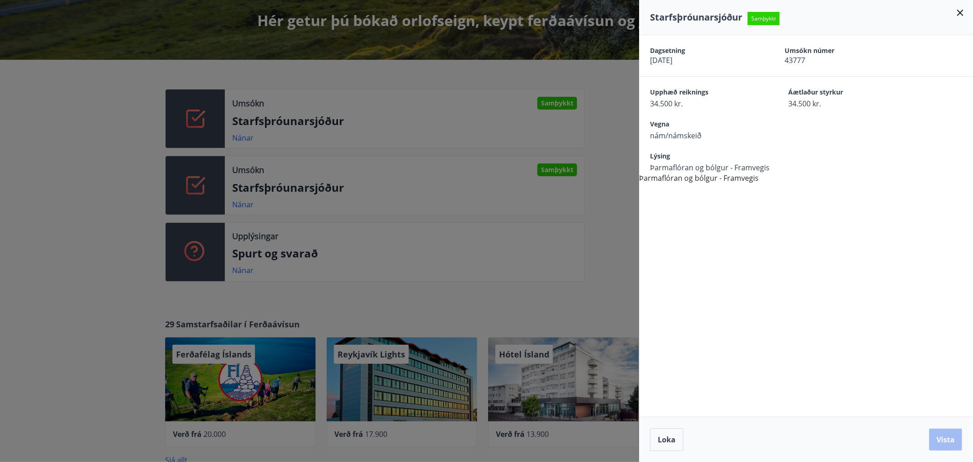
click at [875, 14] on icon at bounding box center [960, 13] width 6 height 6
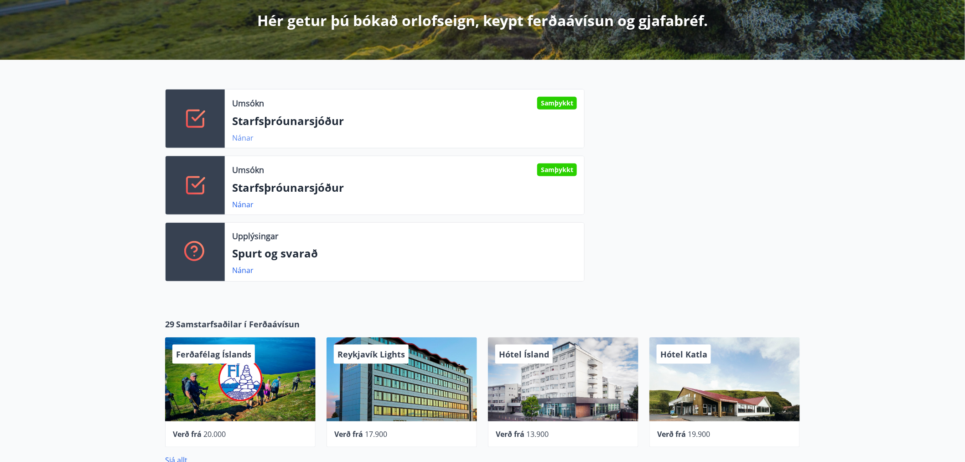
click at [236, 139] on link "Nánar" at bounding box center [242, 138] width 21 height 10
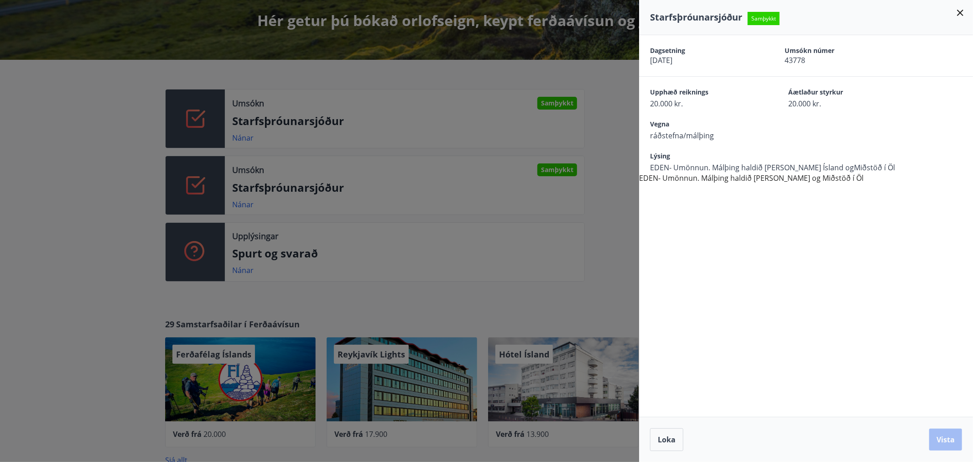
click at [875, 11] on icon at bounding box center [960, 12] width 11 height 11
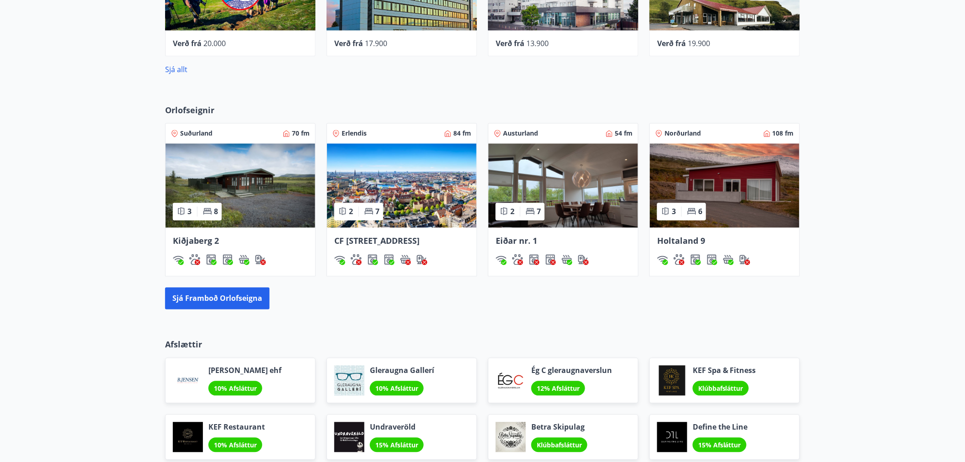
scroll to position [608, 0]
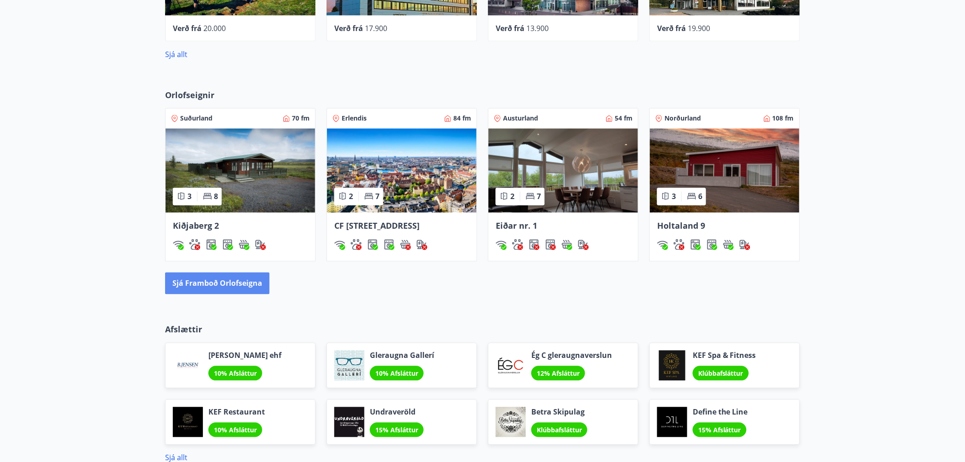
click at [186, 294] on button "Sjá framboð orlofseigna" at bounding box center [217, 283] width 104 height 22
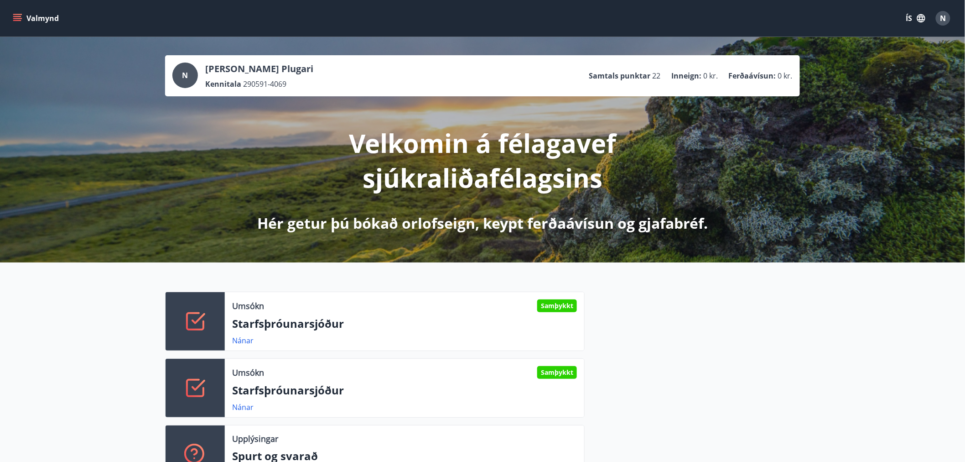
click at [60, 17] on button "Valmynd" at bounding box center [37, 18] width 52 height 16
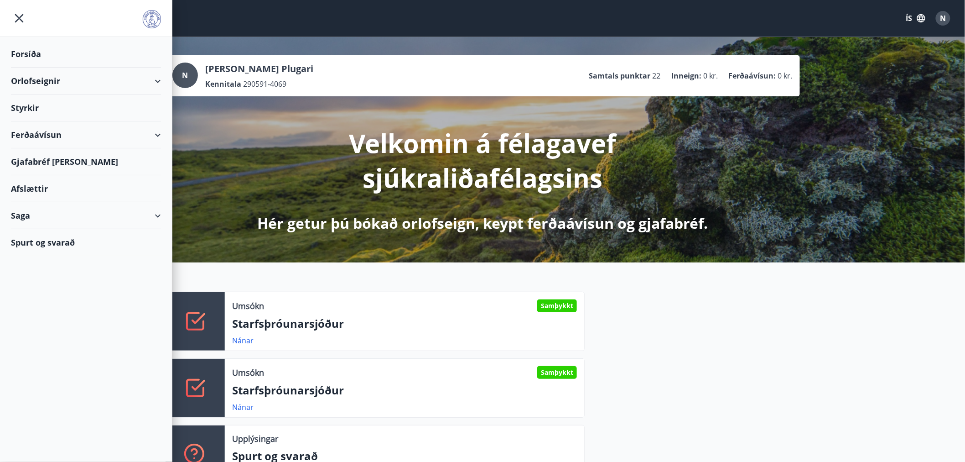
click at [17, 158] on div "Gjafabréf [PERSON_NAME]" at bounding box center [86, 161] width 150 height 27
click at [40, 112] on div "Styrkir" at bounding box center [86, 107] width 150 height 27
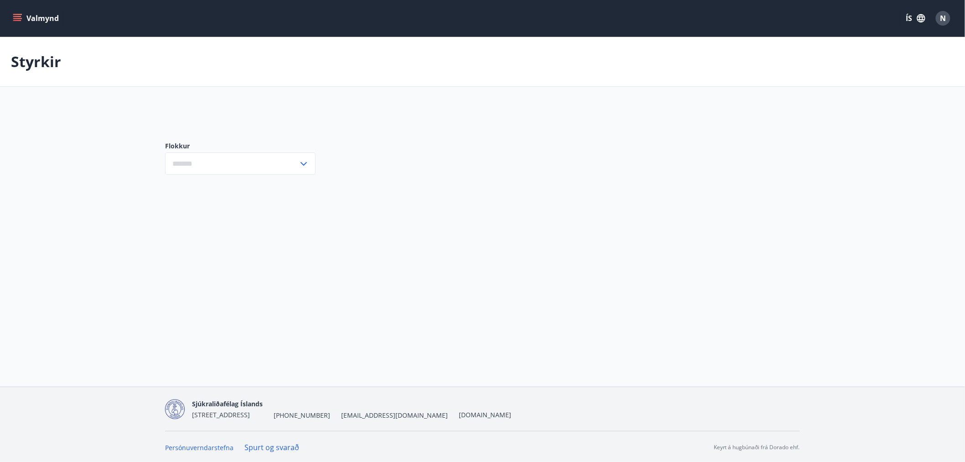
type input "***"
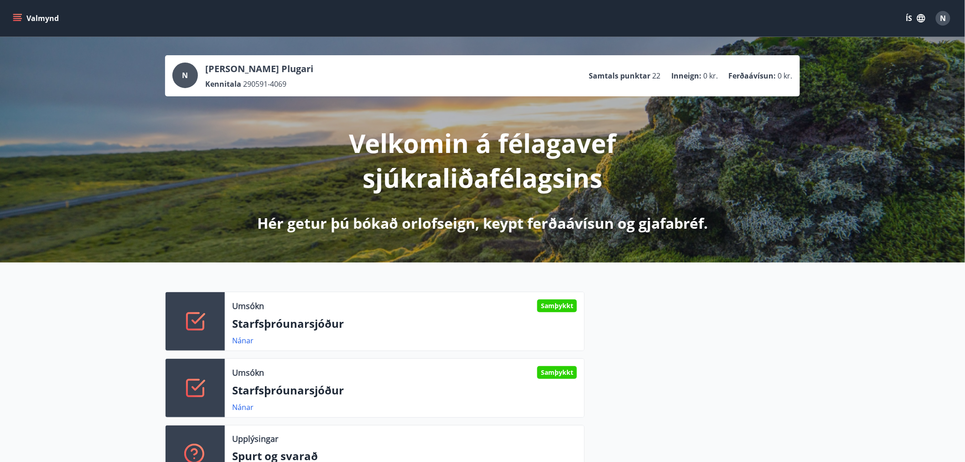
click at [11, 17] on button "Valmynd" at bounding box center [37, 18] width 52 height 16
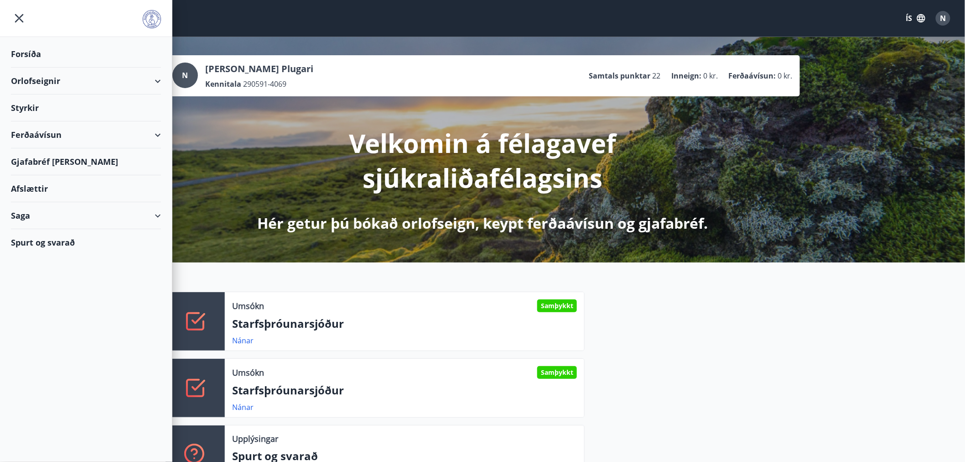
click at [30, 80] on div "Orlofseignir" at bounding box center [86, 81] width 150 height 27
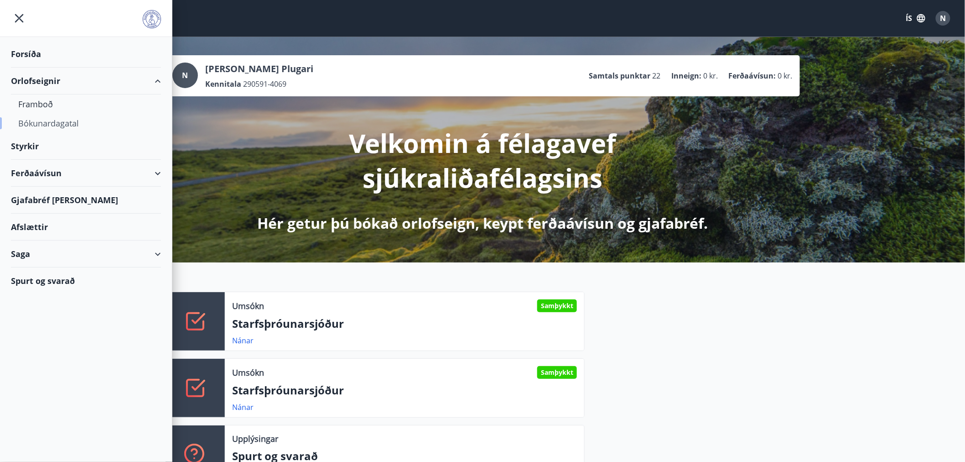
click at [31, 124] on div "Bókunardagatal" at bounding box center [85, 123] width 135 height 19
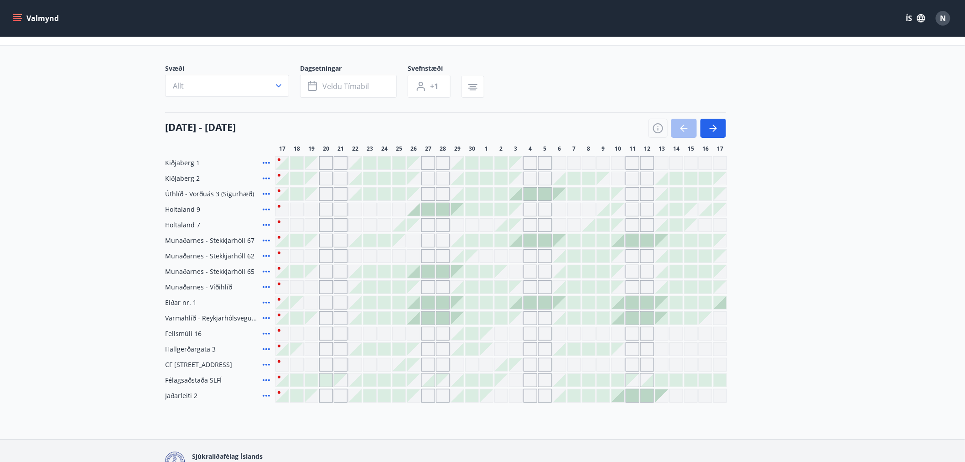
scroll to position [96, 0]
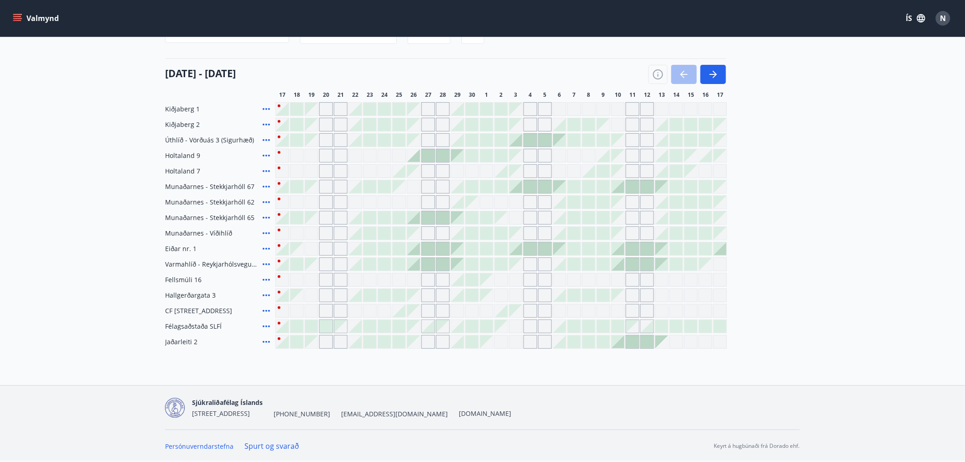
click at [265, 109] on icon at bounding box center [266, 109] width 11 height 11
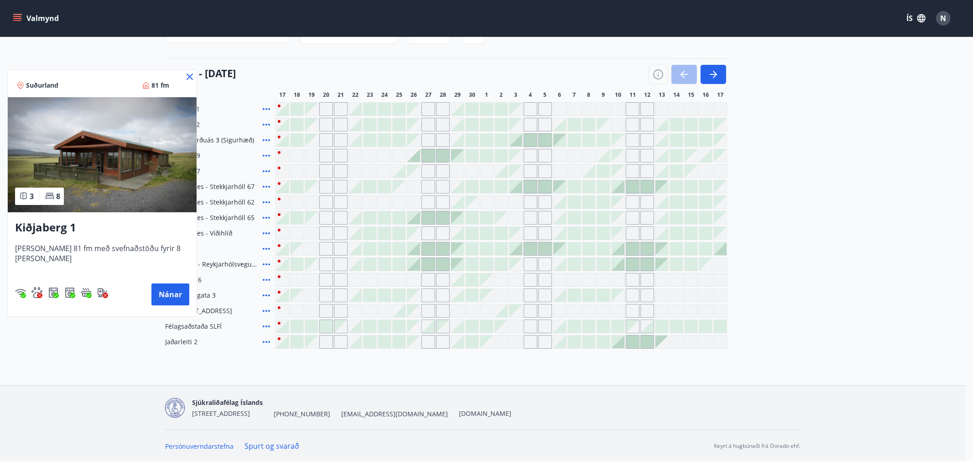
click at [184, 72] on icon at bounding box center [189, 76] width 11 height 11
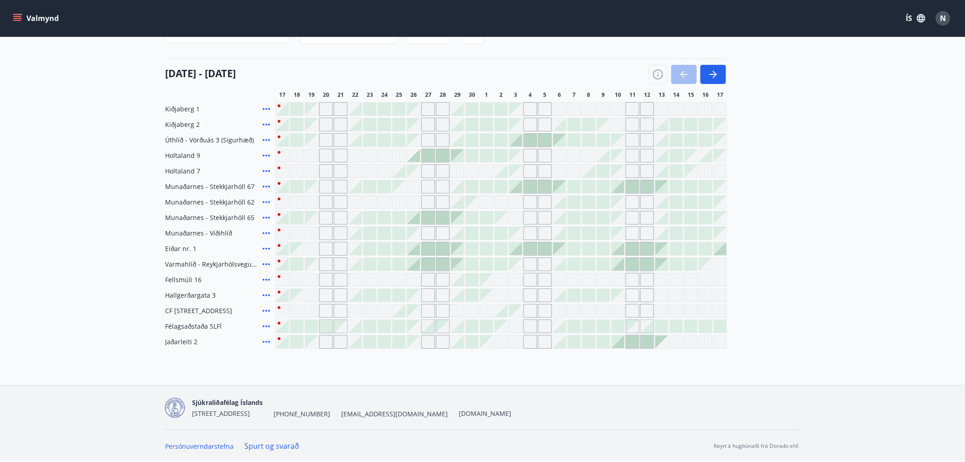
click at [268, 263] on icon at bounding box center [266, 264] width 11 height 11
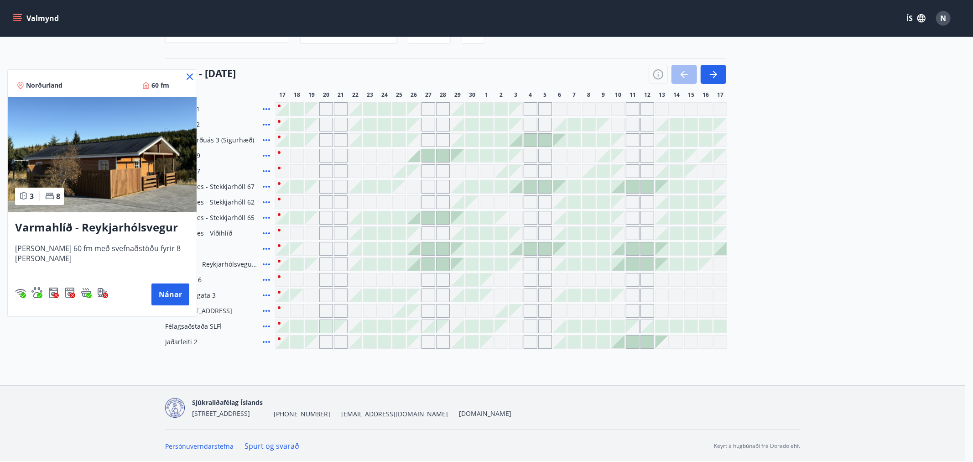
click at [190, 75] on icon at bounding box center [189, 76] width 11 height 11
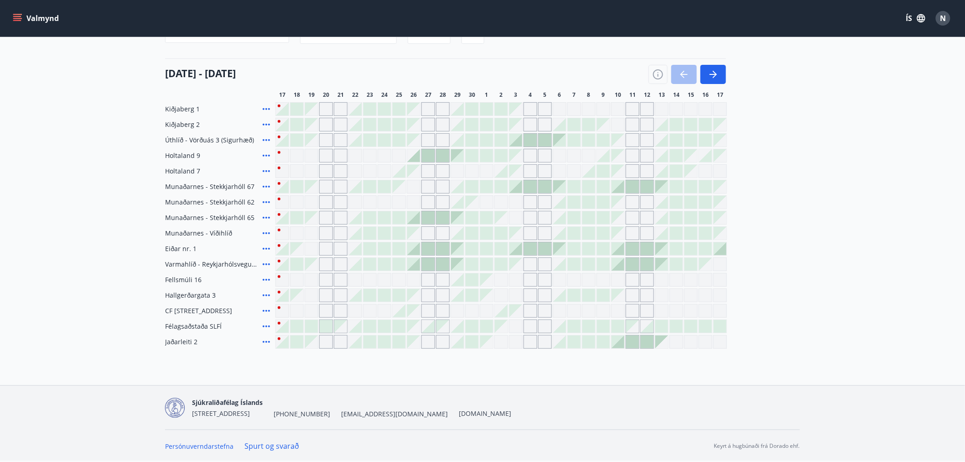
scroll to position [0, 0]
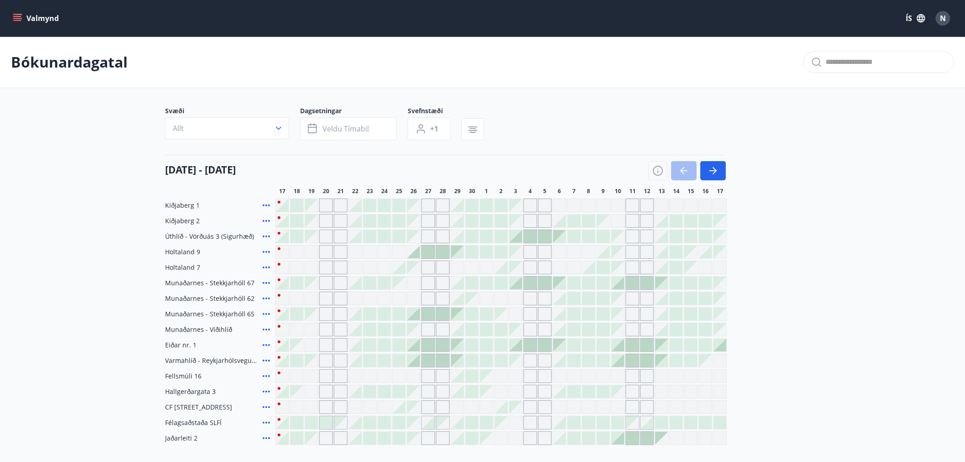
click at [279, 124] on icon "button" at bounding box center [278, 128] width 9 height 9
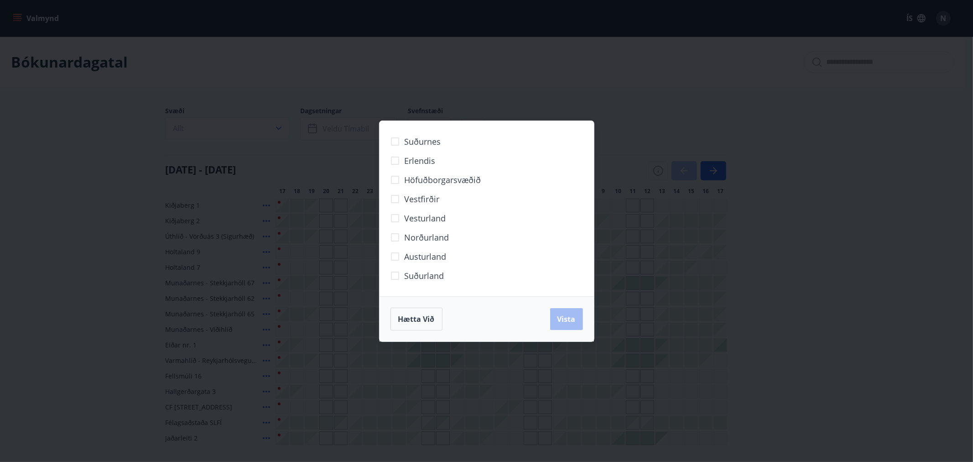
click at [701, 258] on div "Suðurnes Erlendis Höfuðborgarsvæðið [GEOGRAPHIC_DATA] [GEOGRAPHIC_DATA] [GEOGRA…" at bounding box center [486, 231] width 973 height 462
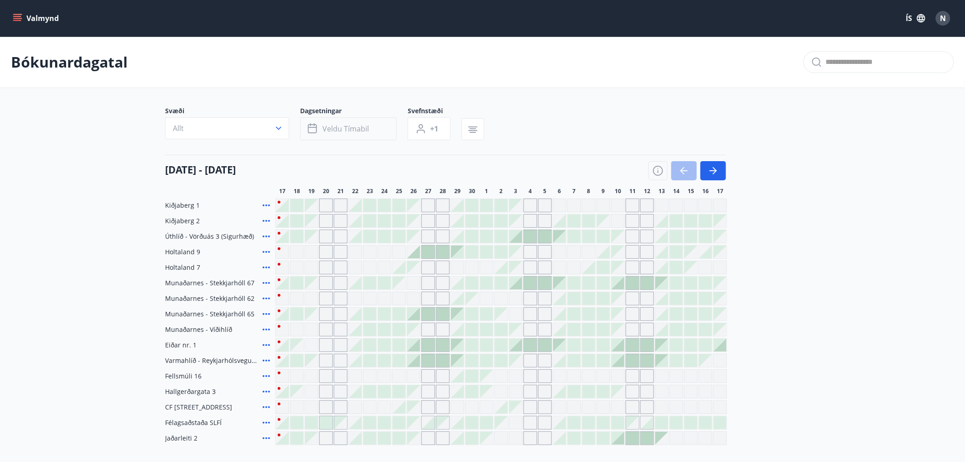
click at [352, 122] on button "Veldu tímabil" at bounding box center [348, 128] width 97 height 23
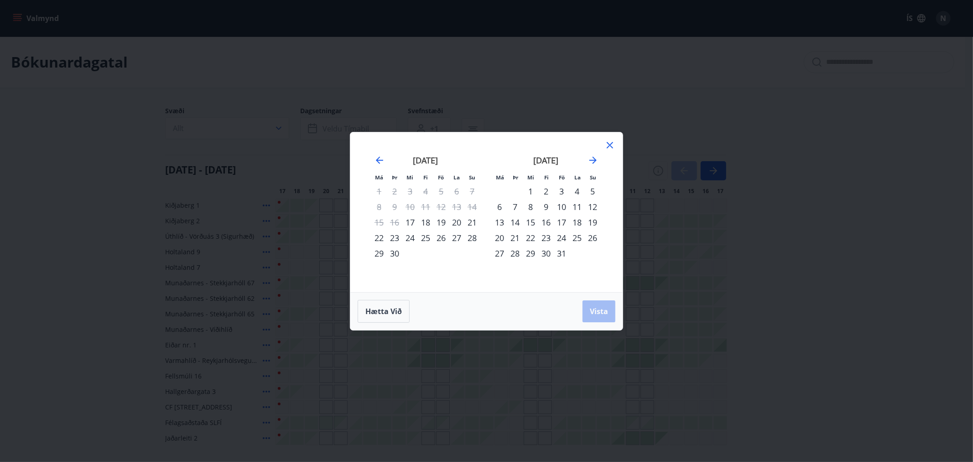
click at [555, 156] on strong "[DATE]" at bounding box center [546, 160] width 25 height 11
click at [564, 222] on div "17" at bounding box center [562, 222] width 16 height 16
click at [505, 235] on div "20" at bounding box center [500, 238] width 16 height 16
click at [596, 307] on span "Vista" at bounding box center [599, 311] width 18 height 10
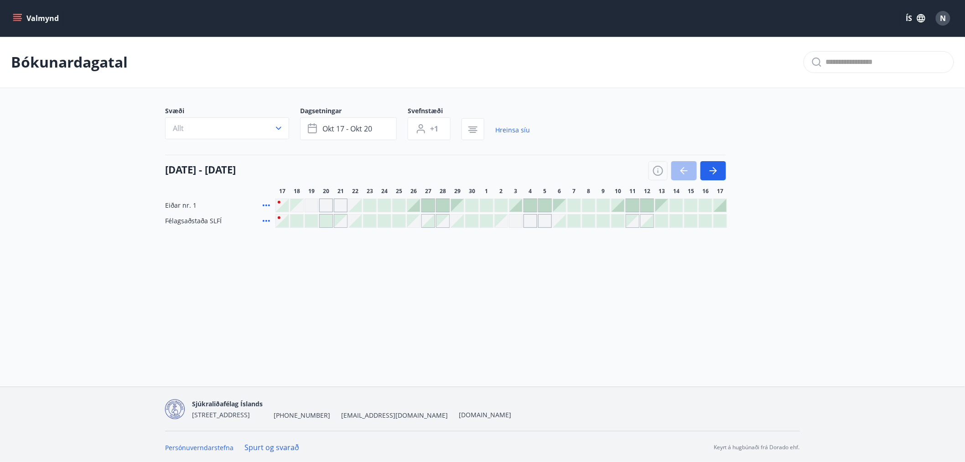
click at [267, 207] on icon at bounding box center [266, 205] width 11 height 11
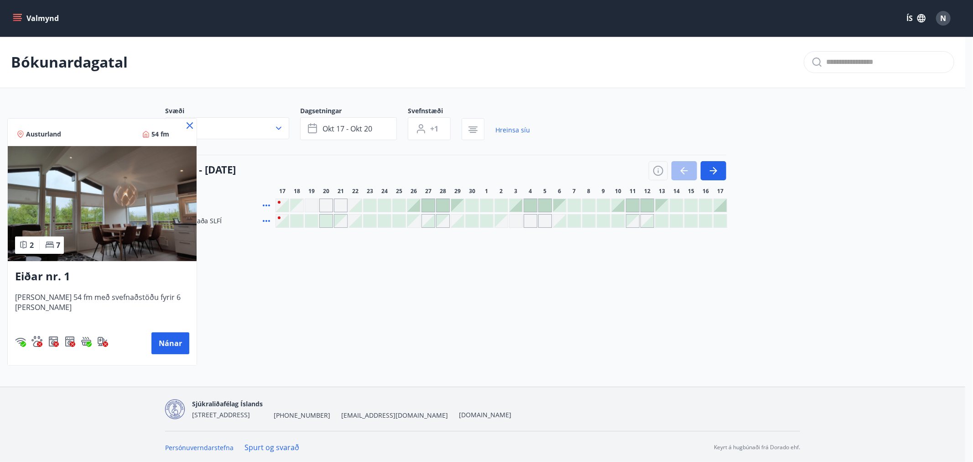
click at [197, 204] on div at bounding box center [486, 231] width 973 height 462
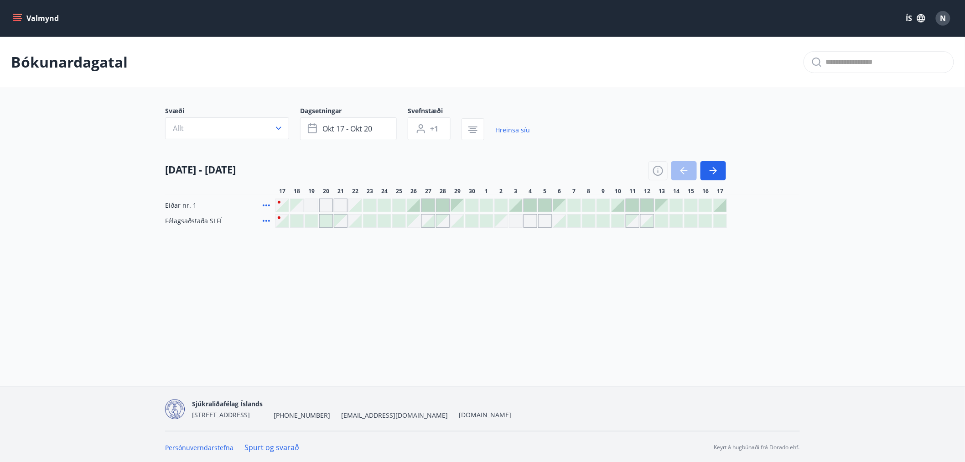
click at [272, 204] on div "Eiðar nr. 1" at bounding box center [446, 205] width 562 height 14
click at [264, 204] on icon at bounding box center [266, 205] width 7 height 2
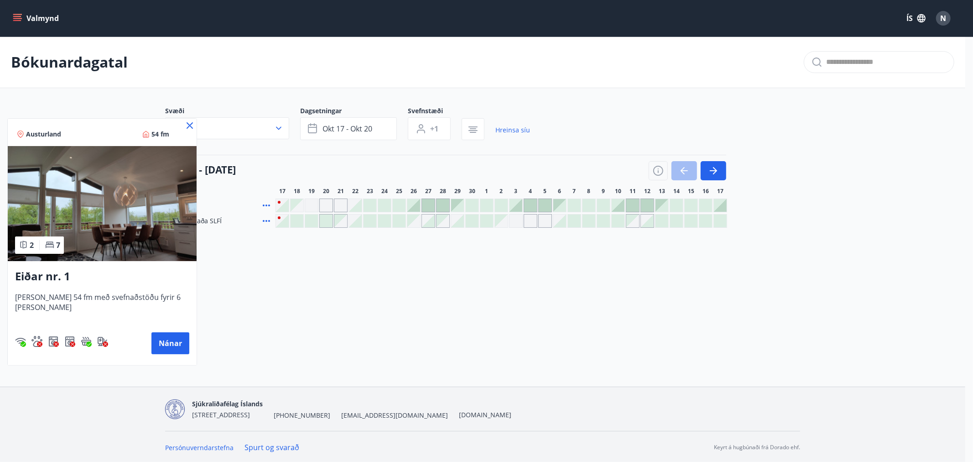
click at [58, 289] on div "Eiðar nr. 1 [PERSON_NAME] 54 fm með svefnaðstöðu fyrir 6 [PERSON_NAME] Nánar" at bounding box center [102, 311] width 189 height 100
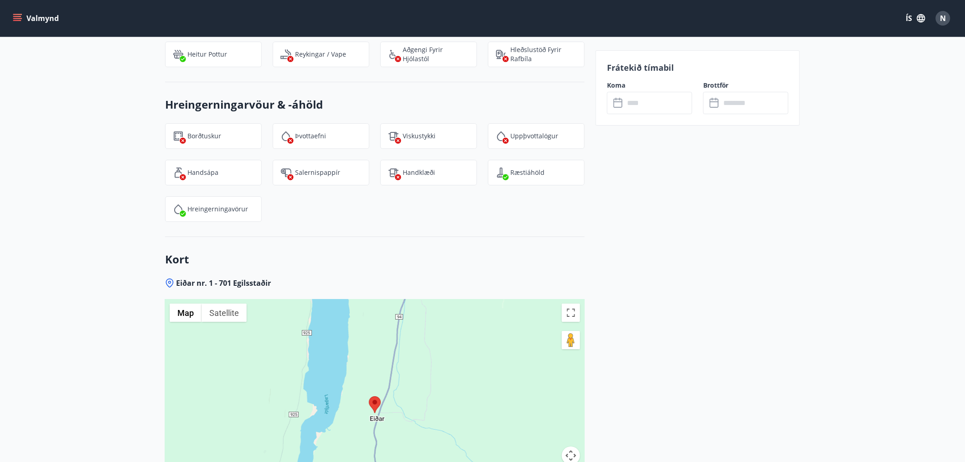
scroll to position [1317, 0]
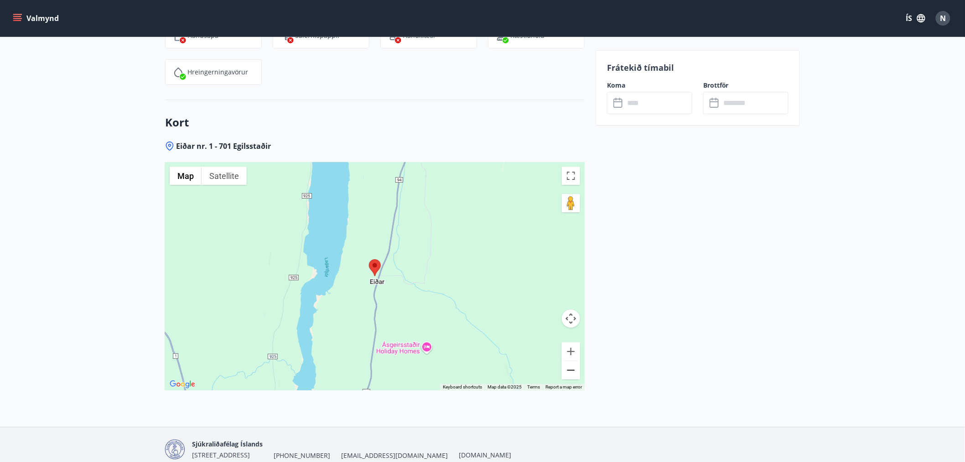
click at [571, 361] on button "Zoom out" at bounding box center [571, 370] width 18 height 18
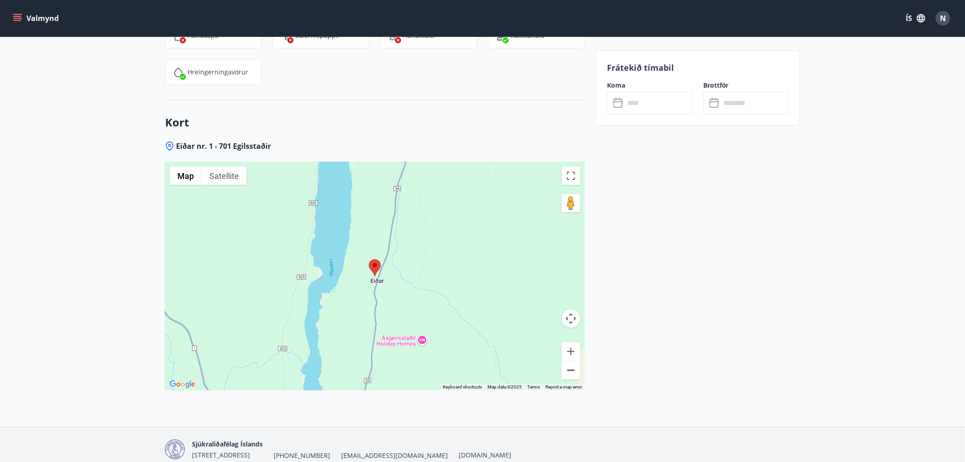
click at [571, 361] on button "Zoom out" at bounding box center [571, 370] width 18 height 18
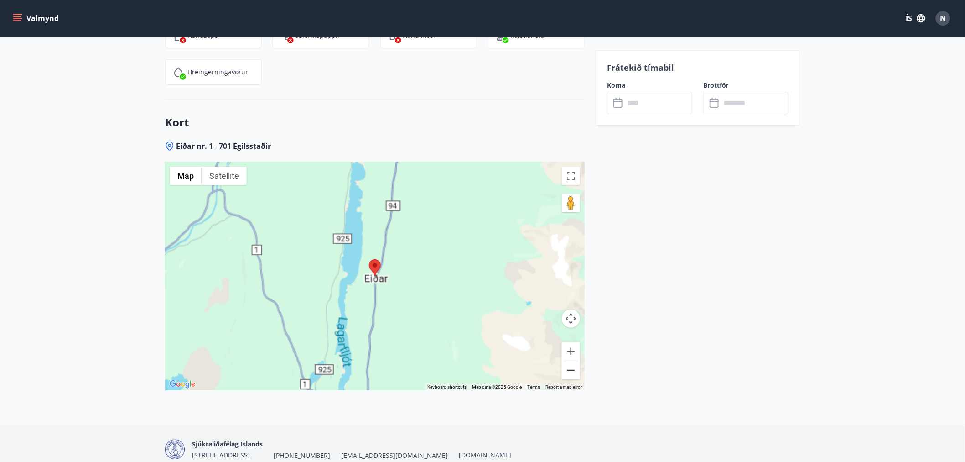
click at [571, 361] on button "Zoom out" at bounding box center [571, 370] width 18 height 18
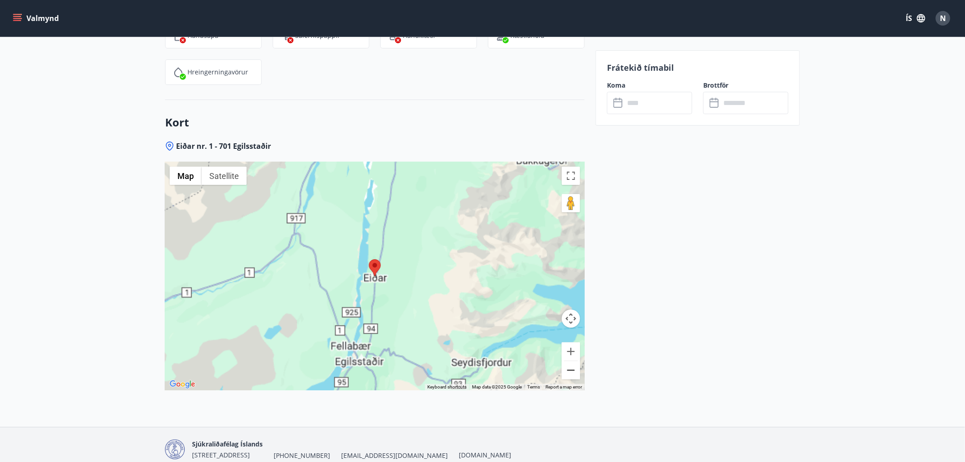
click at [571, 361] on button "Zoom out" at bounding box center [571, 370] width 18 height 18
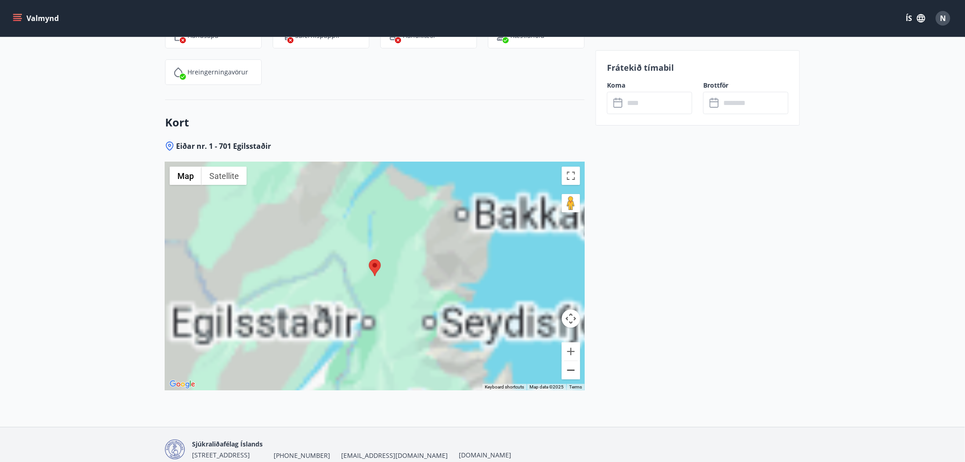
click at [571, 361] on button "Zoom out" at bounding box center [571, 370] width 18 height 18
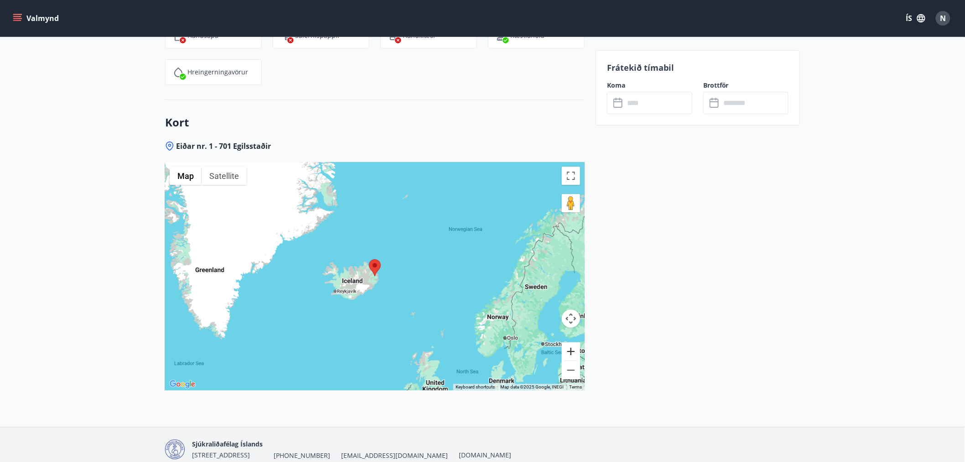
click at [570, 342] on button "Zoom in" at bounding box center [571, 351] width 18 height 18
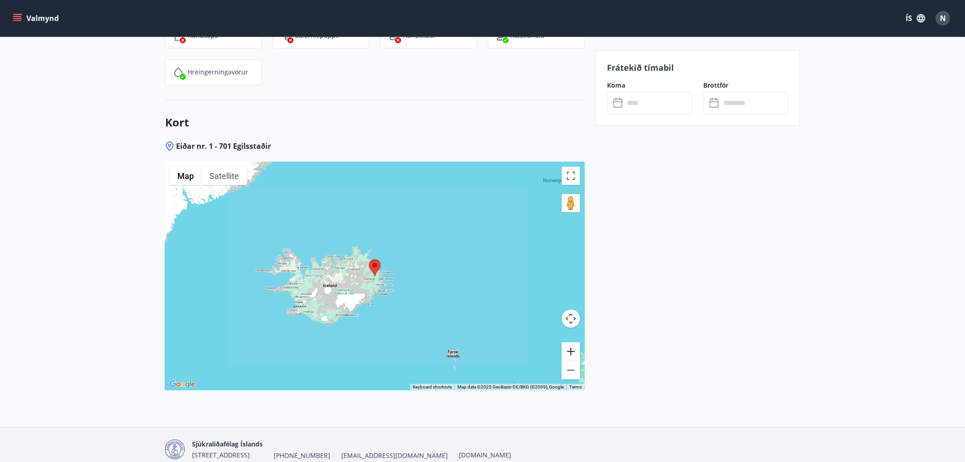
click at [570, 342] on button "Zoom in" at bounding box center [571, 351] width 18 height 18
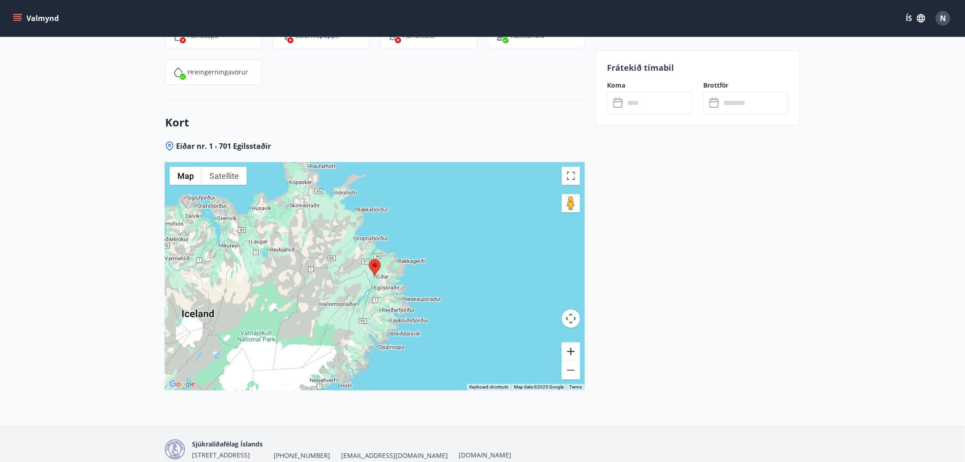
click at [570, 342] on button "Zoom in" at bounding box center [571, 351] width 18 height 18
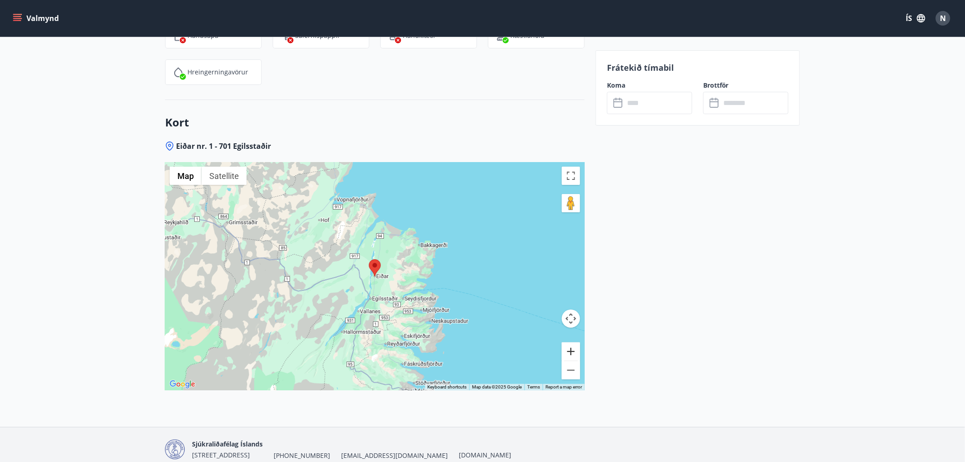
click at [570, 342] on button "Zoom in" at bounding box center [571, 351] width 18 height 18
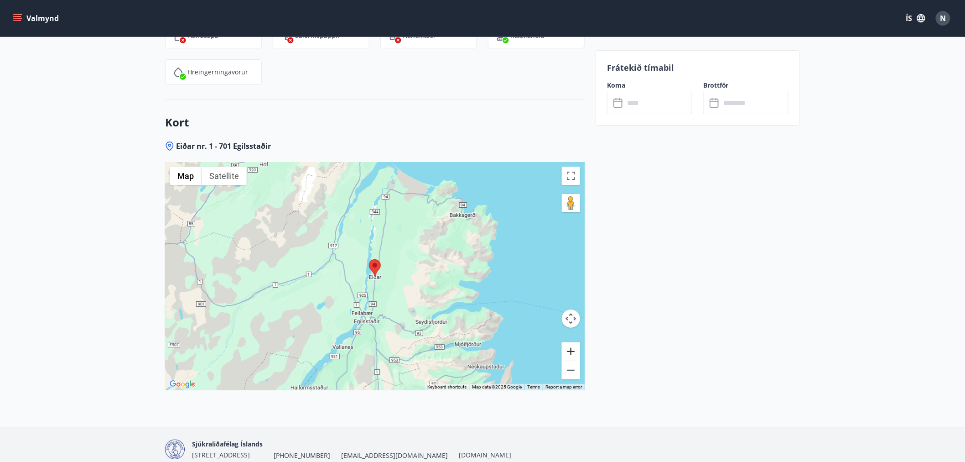
click at [576, 342] on button "Zoom in" at bounding box center [571, 351] width 18 height 18
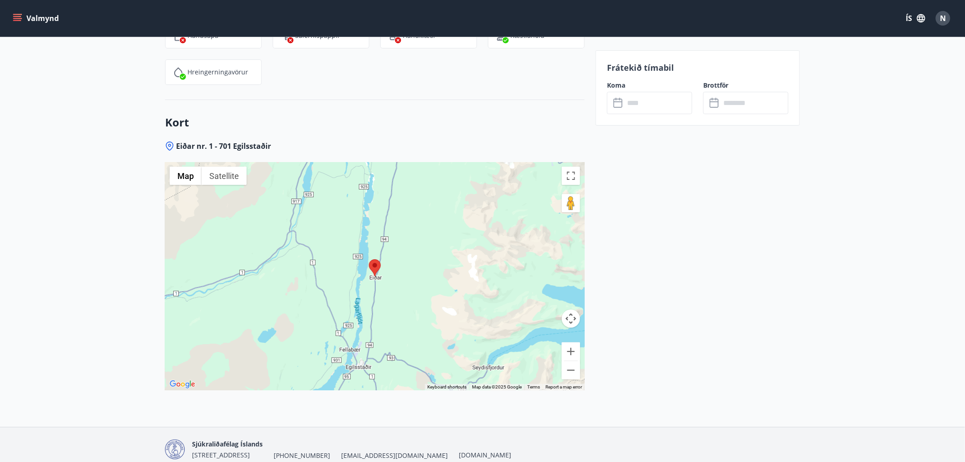
drag, startPoint x: 633, startPoint y: 244, endPoint x: 640, endPoint y: 387, distance: 143.4
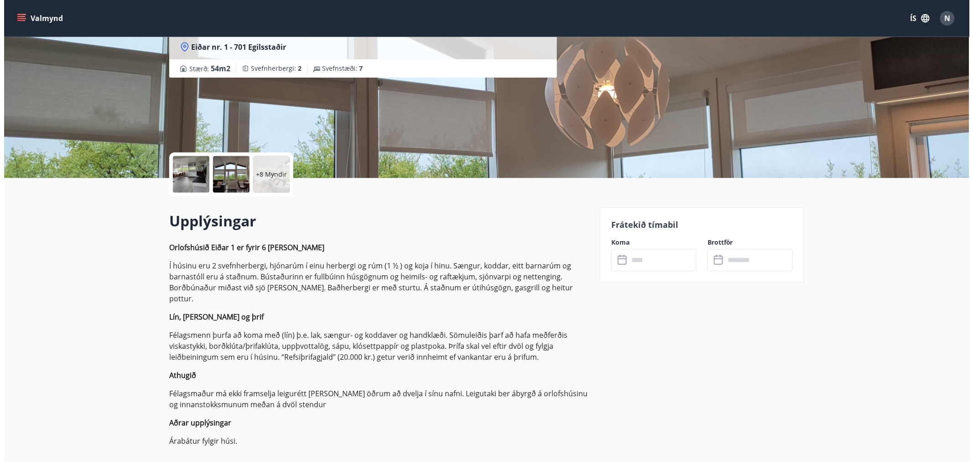
scroll to position [0, 0]
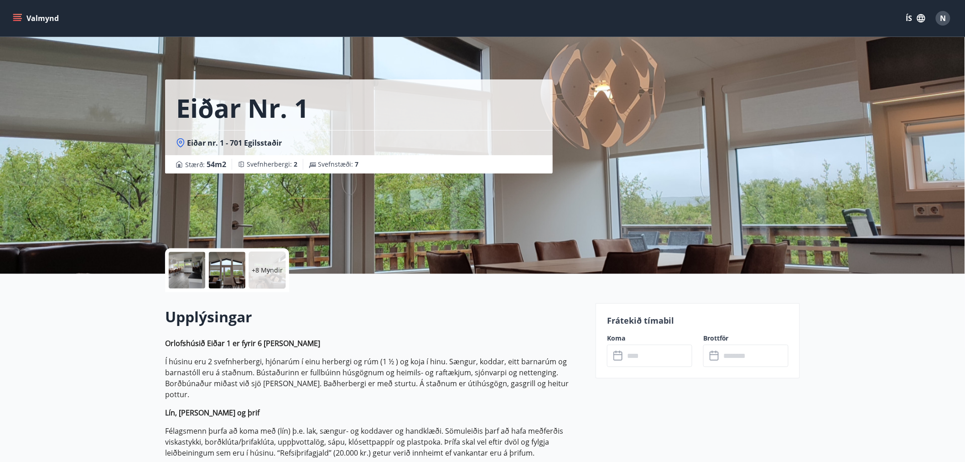
click at [233, 272] on div at bounding box center [227, 270] width 36 height 36
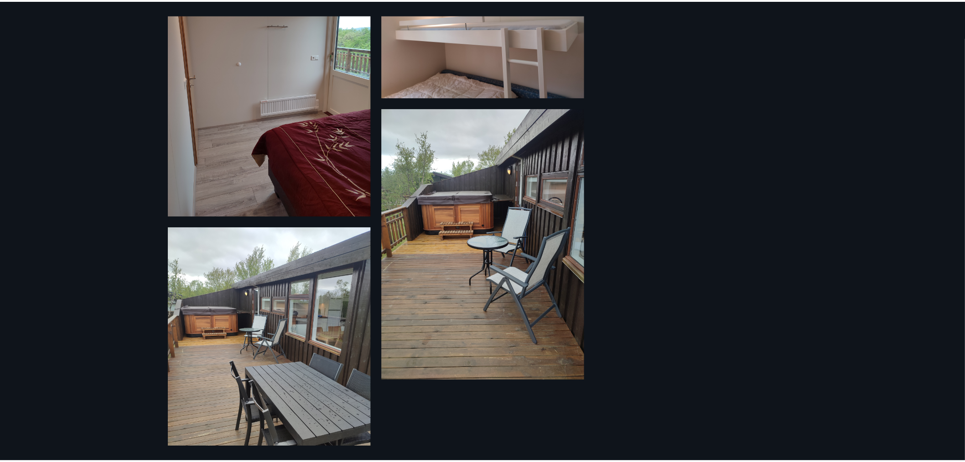
scroll to position [1013, 0]
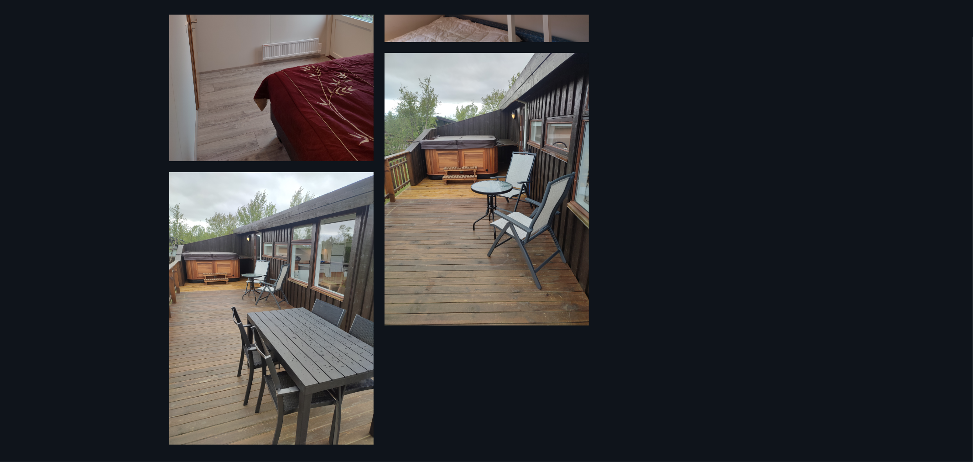
click at [119, 318] on div "14 Myndir" at bounding box center [486, 231] width 973 height 462
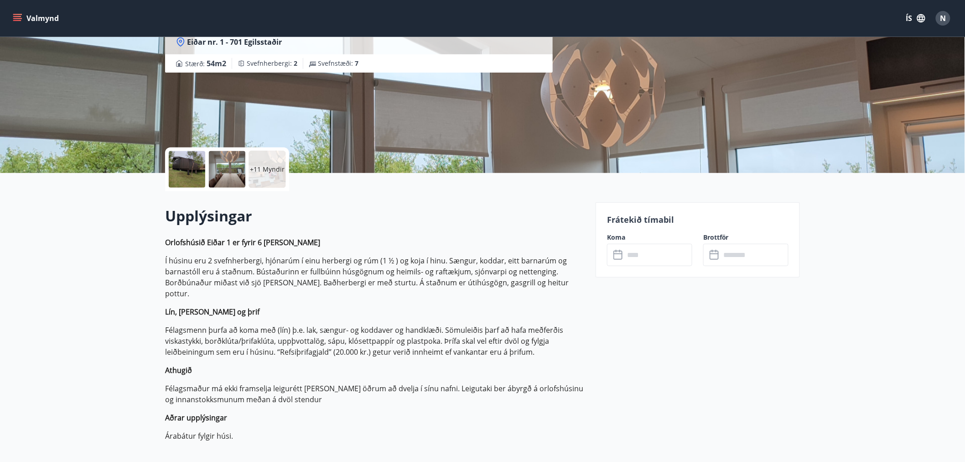
scroll to position [0, 0]
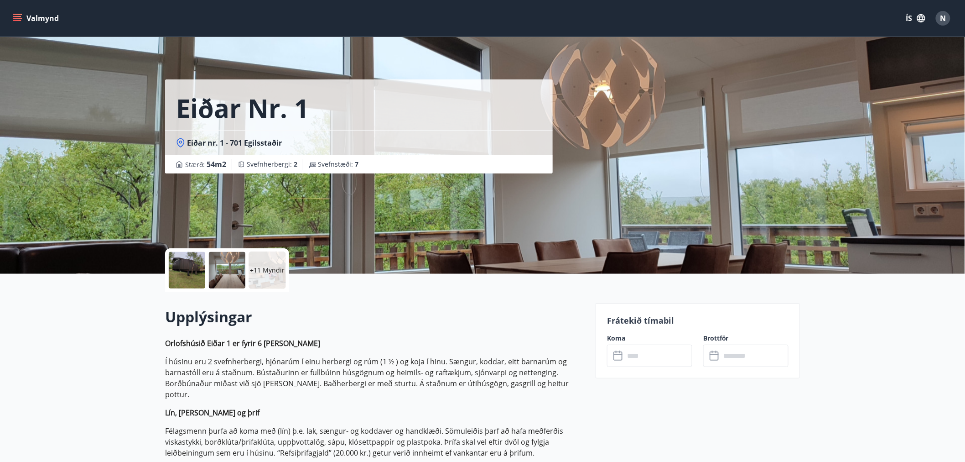
click at [634, 360] on input "text" at bounding box center [658, 355] width 68 height 22
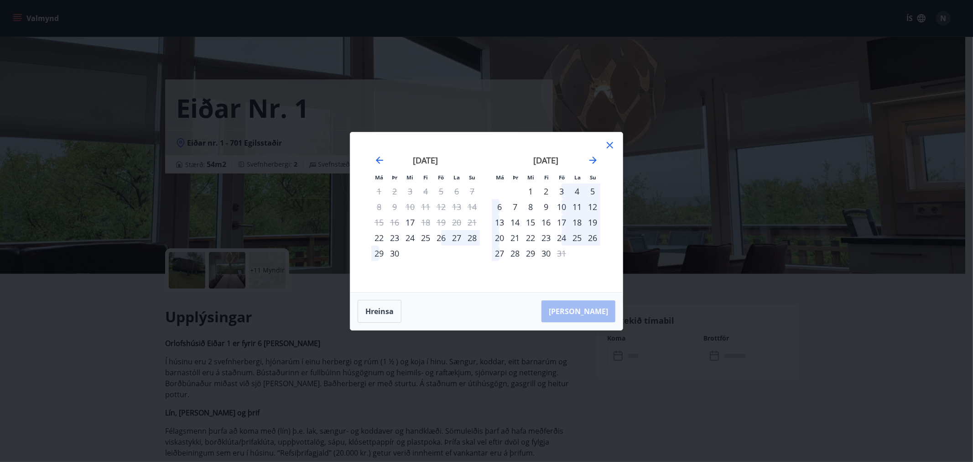
click at [612, 146] on icon at bounding box center [609, 145] width 11 height 11
